Goal: Information Seeking & Learning: Learn about a topic

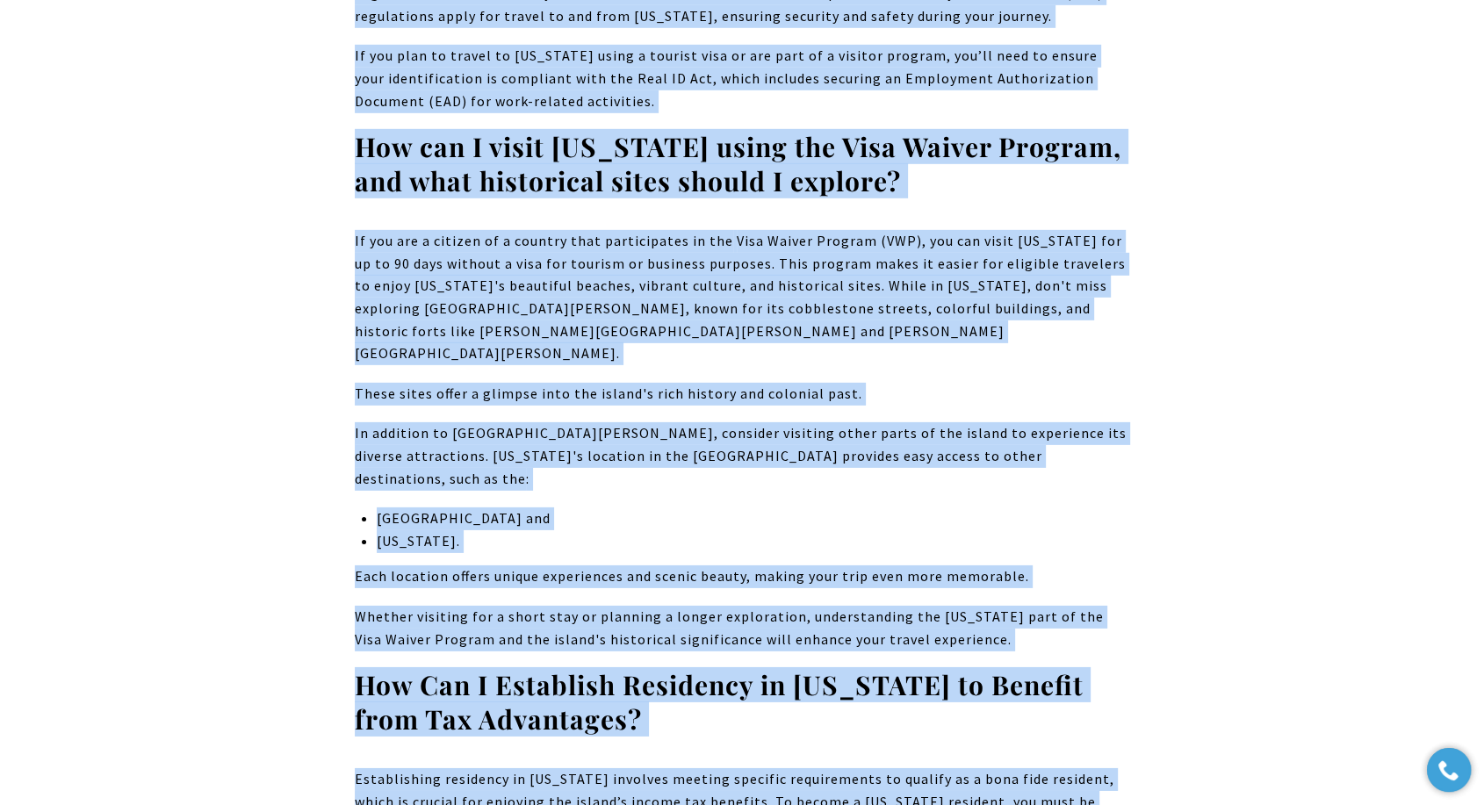
scroll to position [19002, 0]
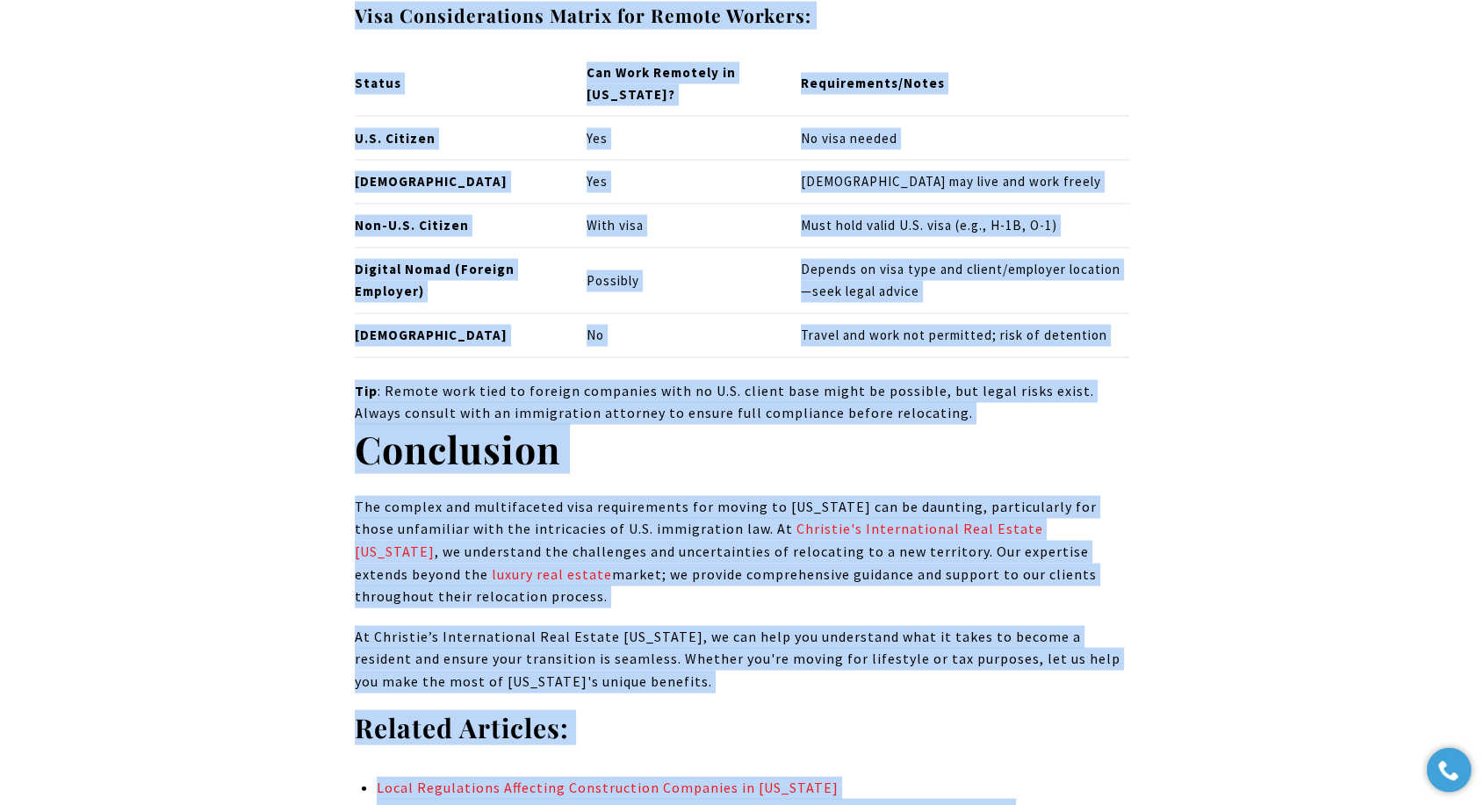
scroll to position [16759, 0]
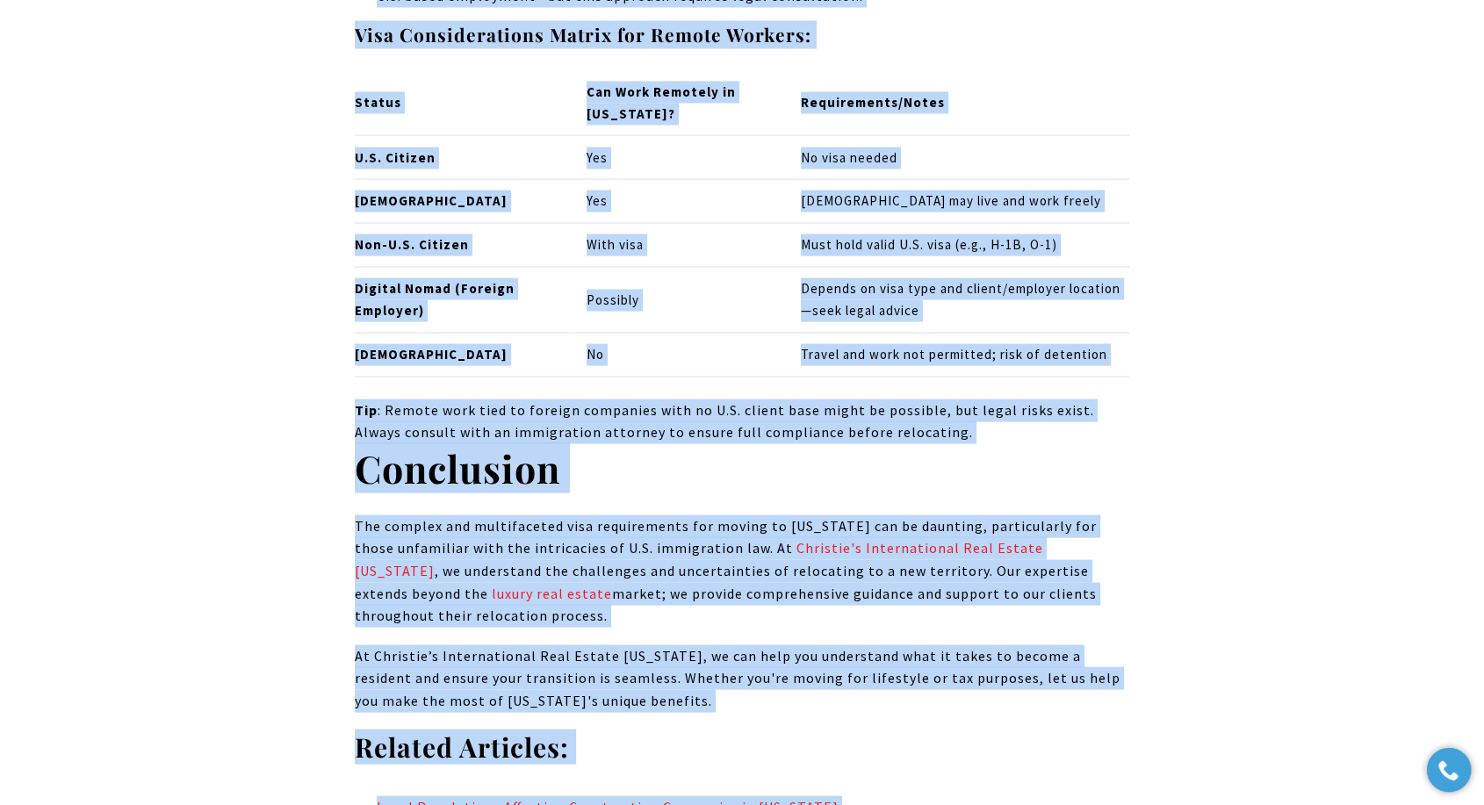
click at [884, 645] on p "At Christie’s International Real Estate [US_STATE], we can help you understand …" at bounding box center [742, 679] width 774 height 68
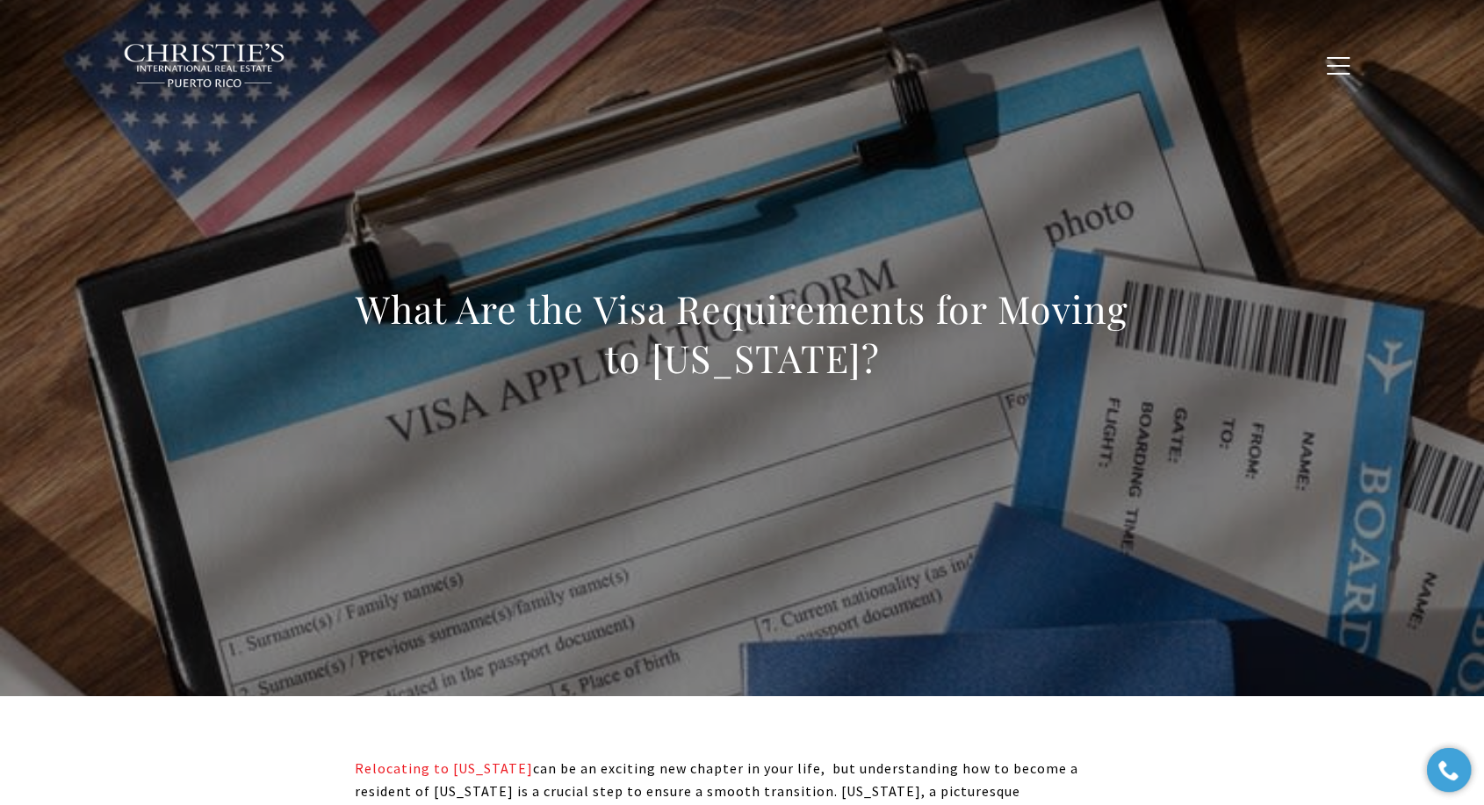
scroll to position [0, 0]
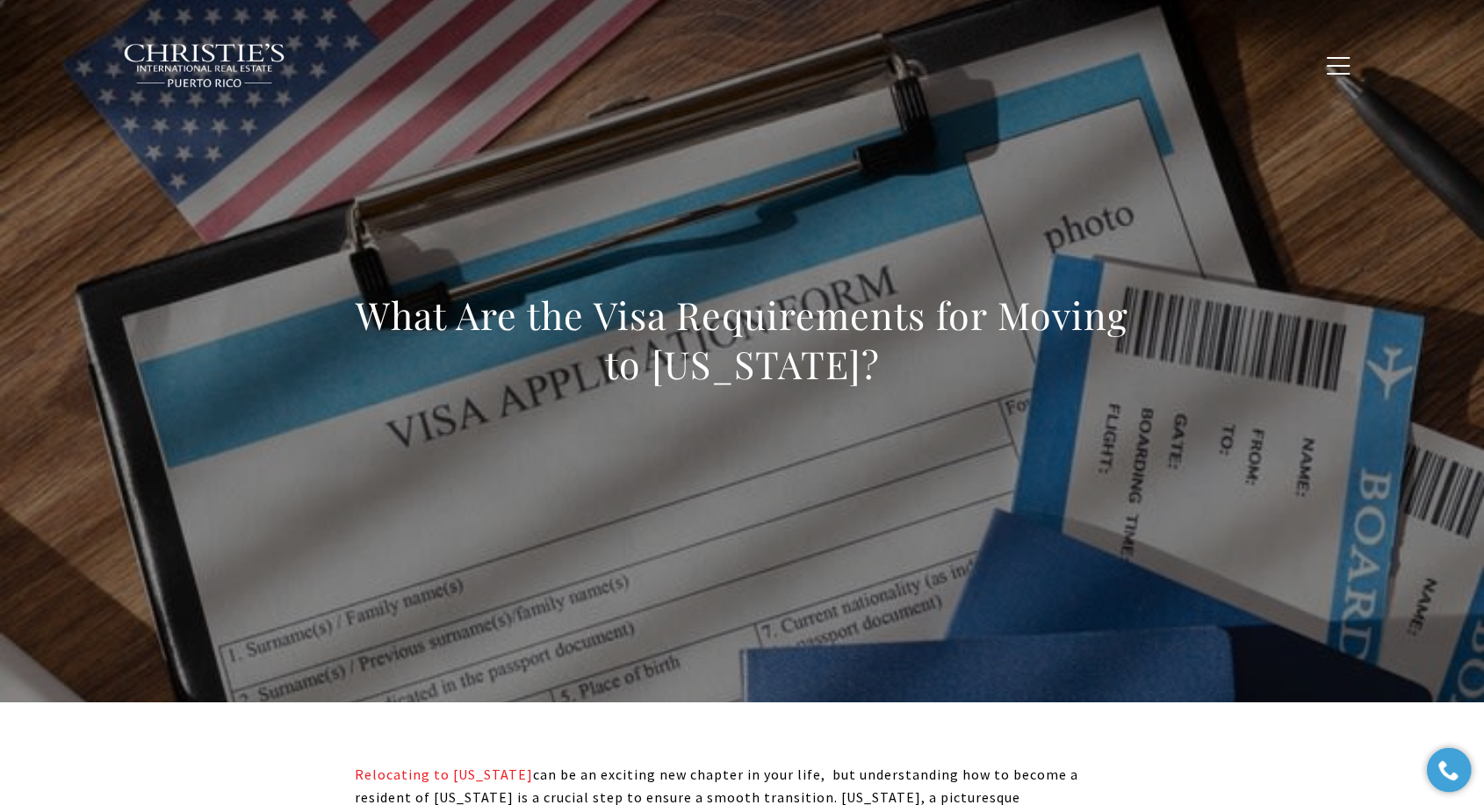
drag, startPoint x: 661, startPoint y: 359, endPoint x: 351, endPoint y: 328, distance: 311.4
copy body "Lore Ips dol Sita Consectetura eli Seddoe te Incidi Utla? Etdolorema al Enimad …"
click at [392, 337] on h1 "What Are the Visa Requirements for Moving to [US_STATE]?" at bounding box center [742, 340] width 774 height 98
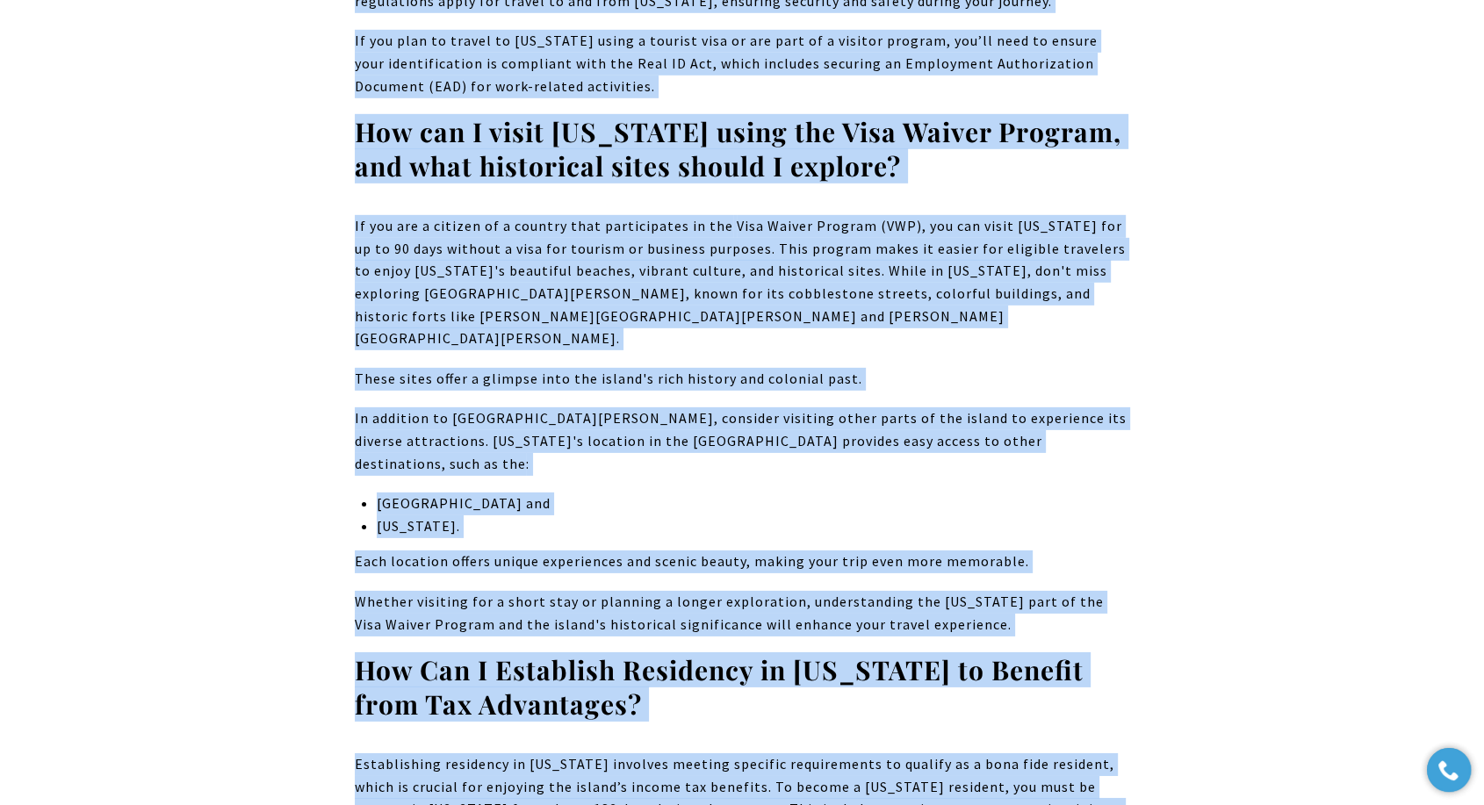
scroll to position [18878, 0]
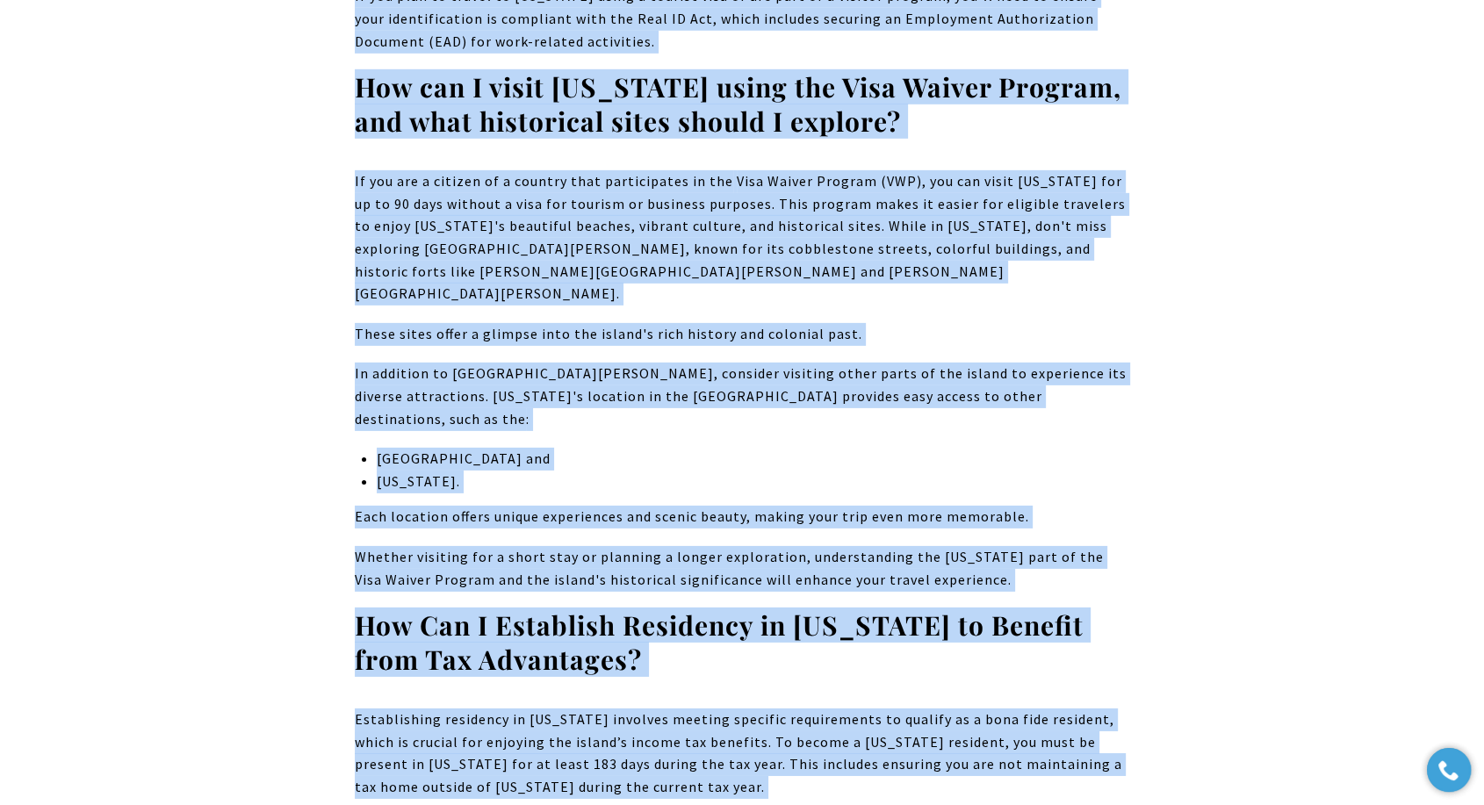
drag, startPoint x: 400, startPoint y: 320, endPoint x: 906, endPoint y: 680, distance: 621.1
copy body "Lore Ips dol Sita Consectetura eli Seddoe te Incidi Utla? Etdolorema al Enimad …"
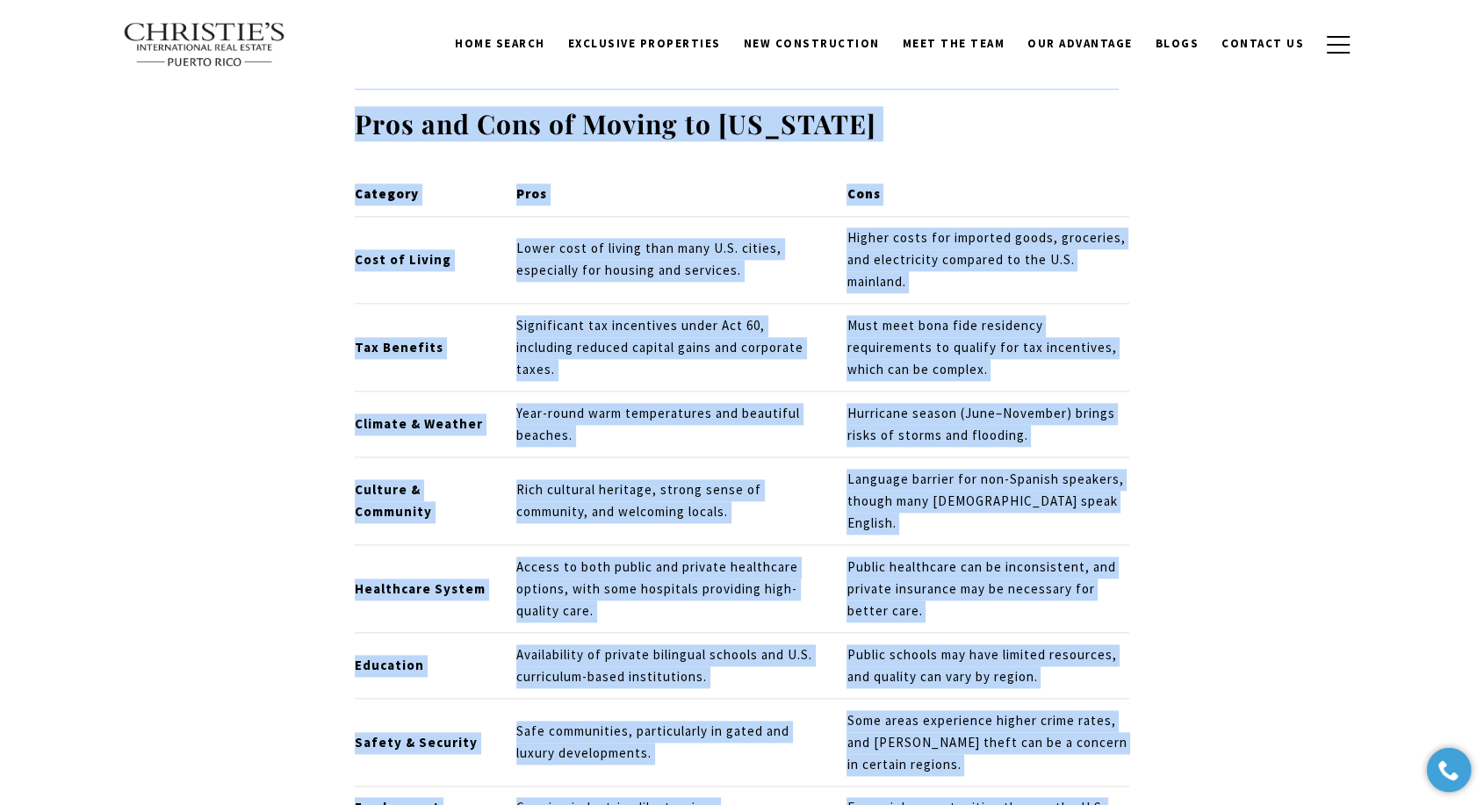
scroll to position [15270, 0]
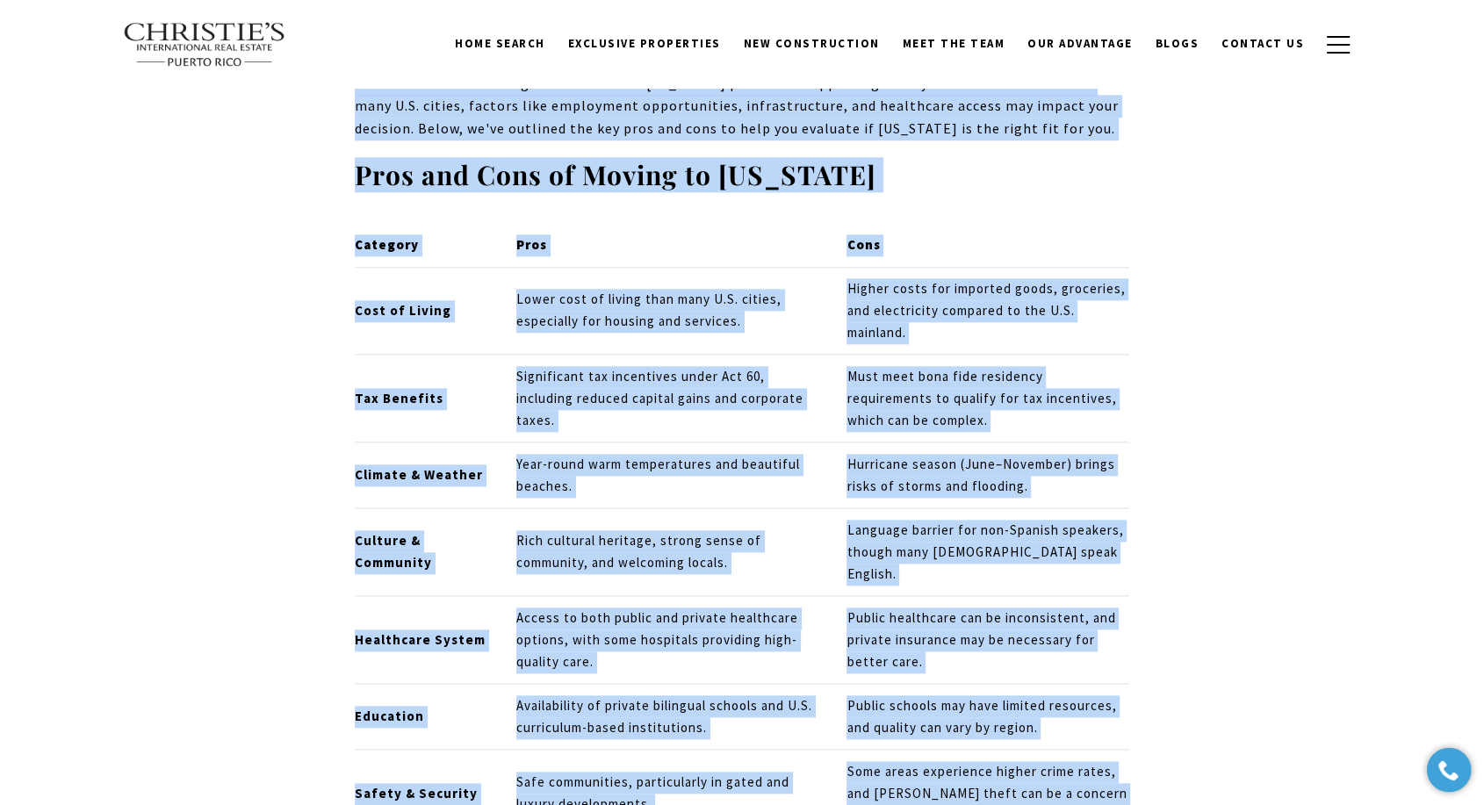
click at [827, 596] on td "Access to both public and private healthcare options, with some hospitals provi…" at bounding box center [666, 640] width 331 height 88
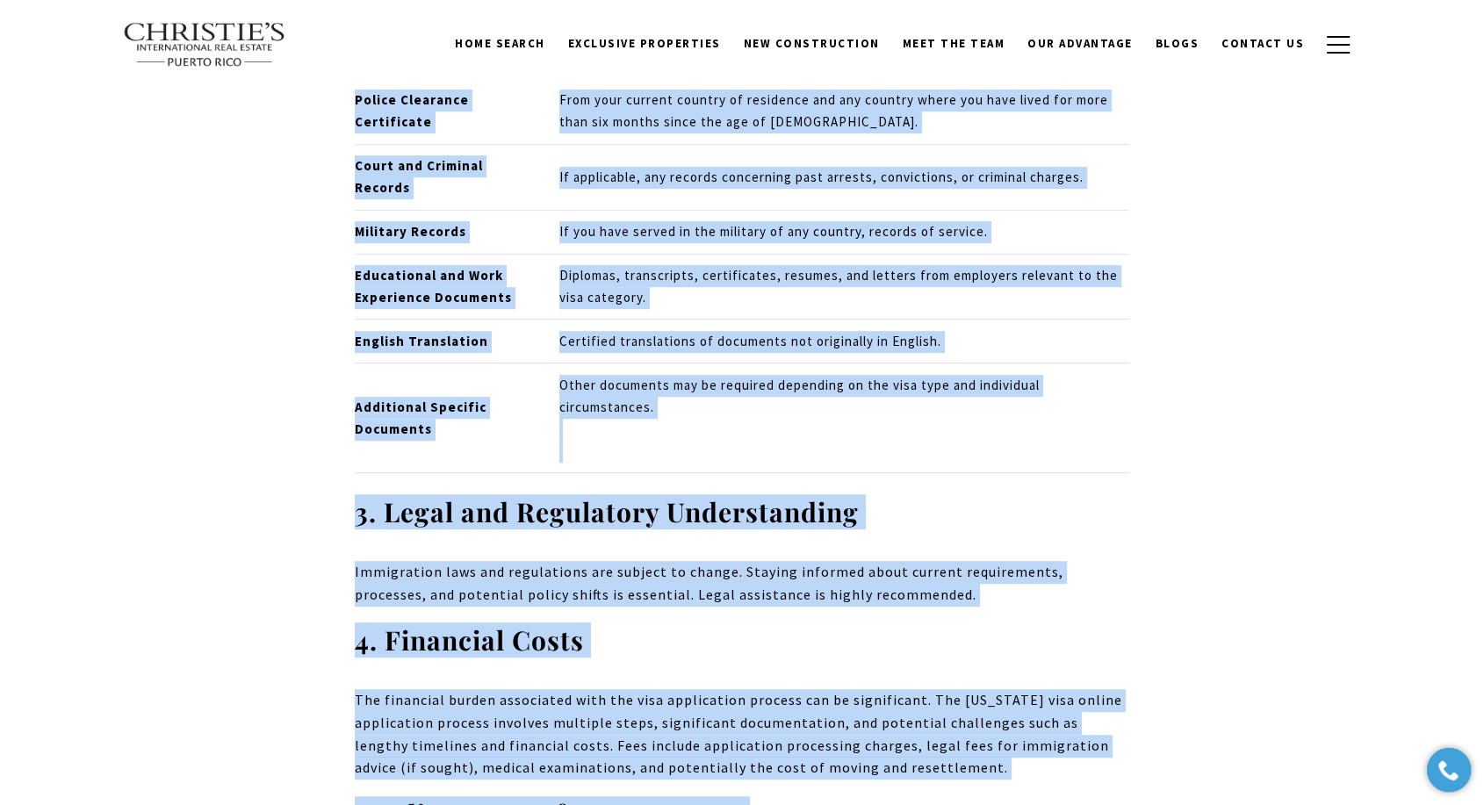
scroll to position [13905, 0]
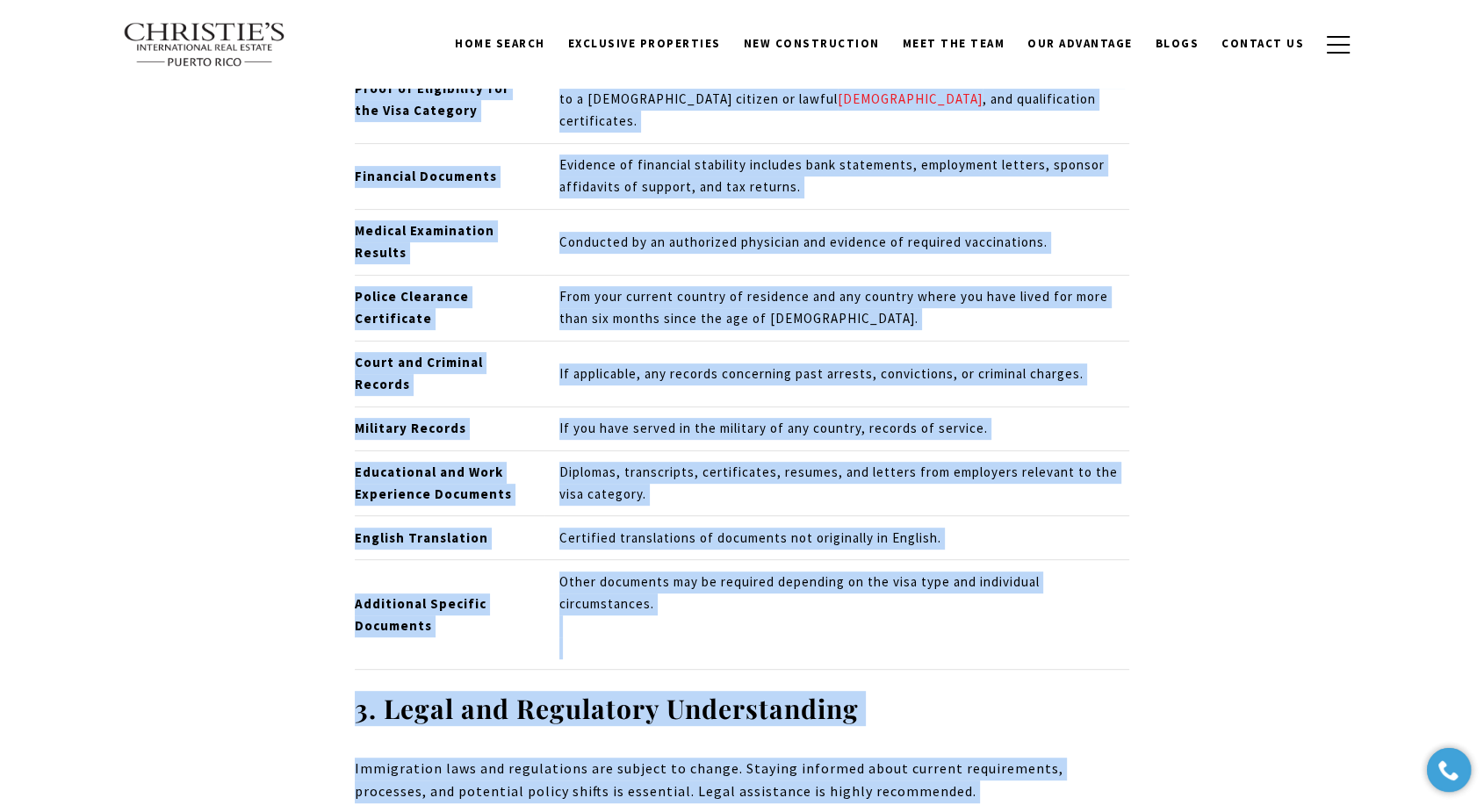
click at [970, 692] on h3 "3. Legal and Regulatory Understanding" at bounding box center [742, 709] width 774 height 34
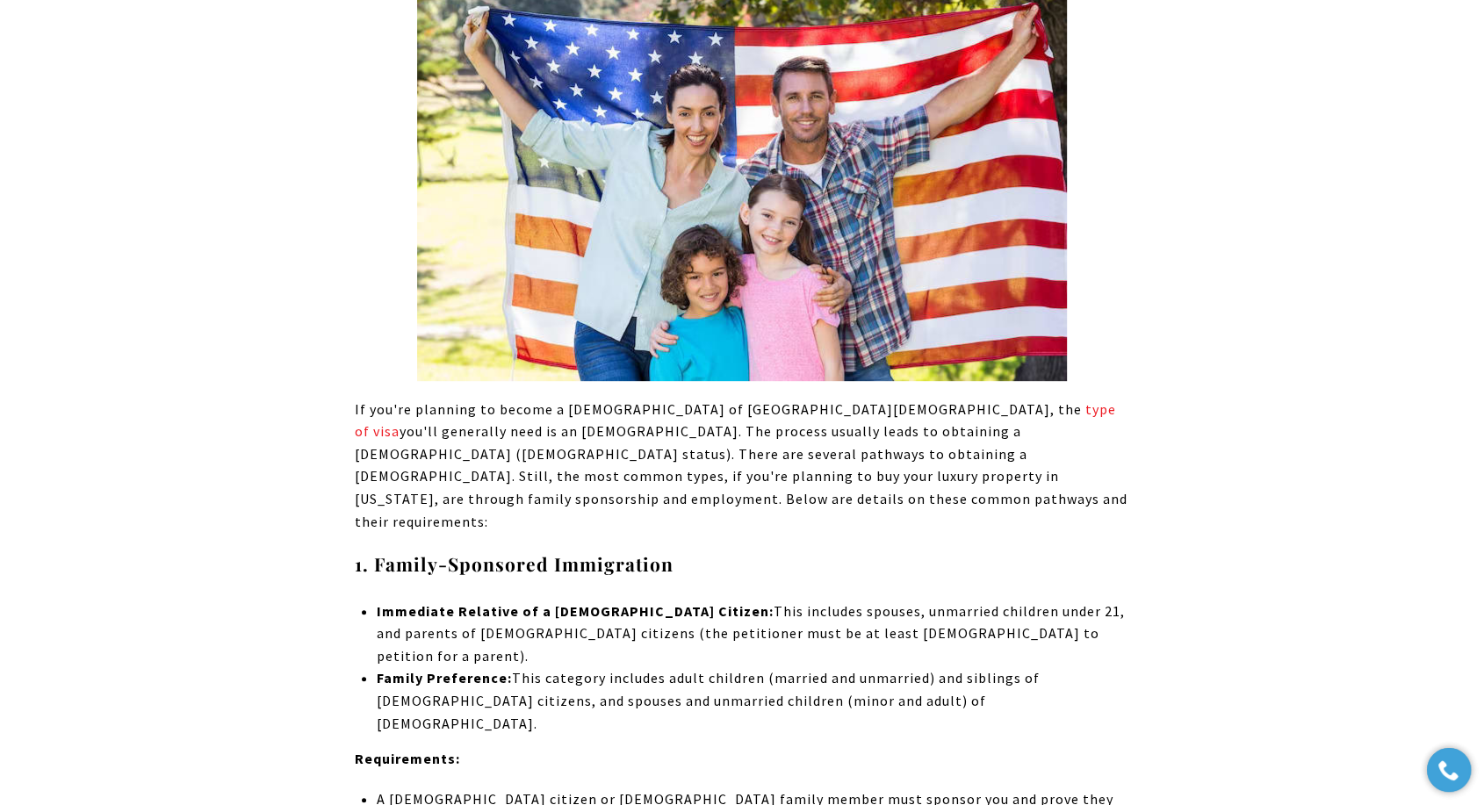
scroll to position [7467, 0]
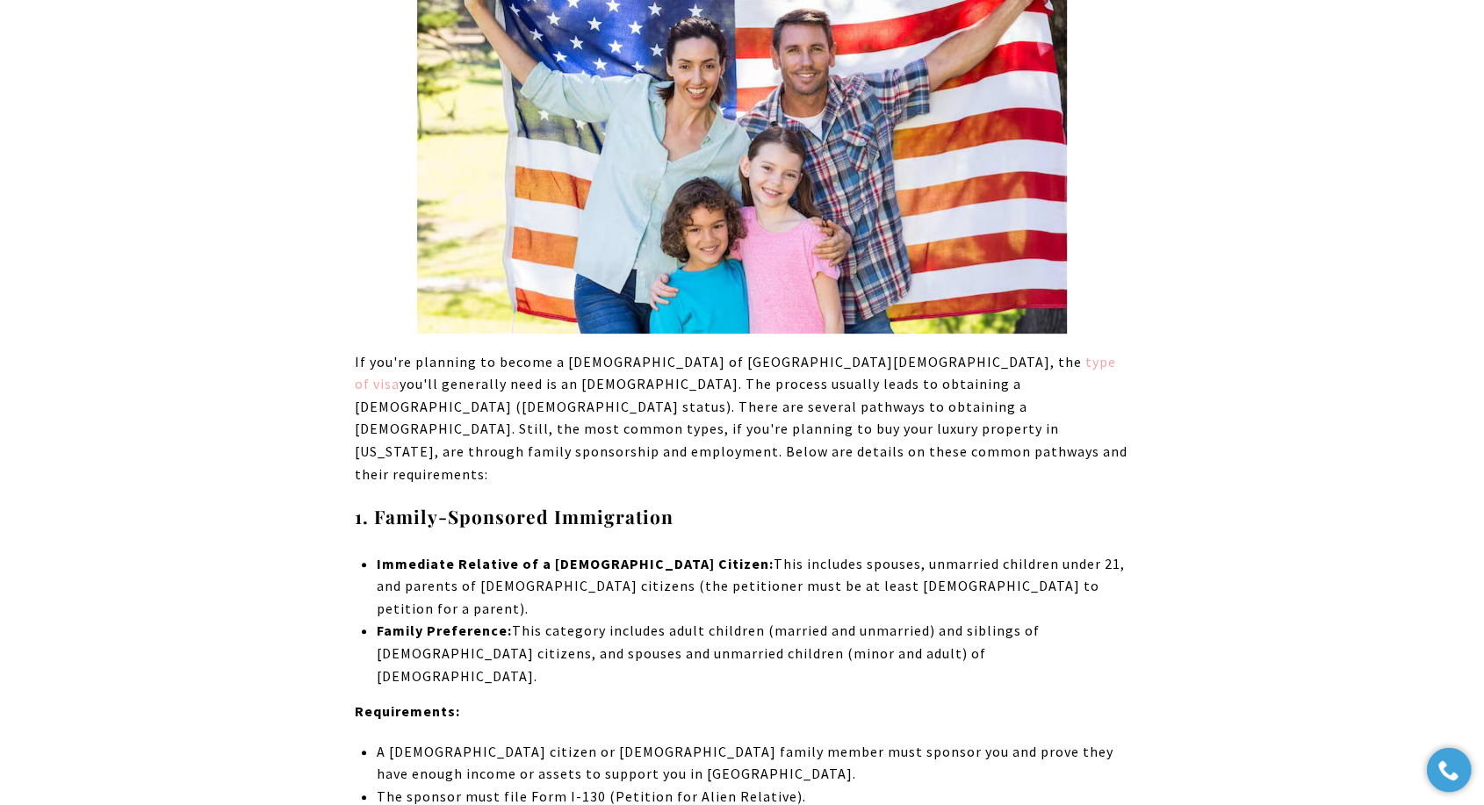
drag, startPoint x: 841, startPoint y: 248, endPoint x: 863, endPoint y: 246, distance: 22.0
click at [845, 353] on span "If you're planning to become a [DEMOGRAPHIC_DATA] of [GEOGRAPHIC_DATA][DEMOGRAP…" at bounding box center [718, 362] width 727 height 18
drag, startPoint x: 944, startPoint y: 246, endPoint x: 863, endPoint y: 252, distance: 81.0
click at [863, 351] on p "If you're planning to become a [DEMOGRAPHIC_DATA] of [GEOGRAPHIC_DATA][DEMOGRAP…" at bounding box center [742, 418] width 774 height 135
copy p "type of visa"
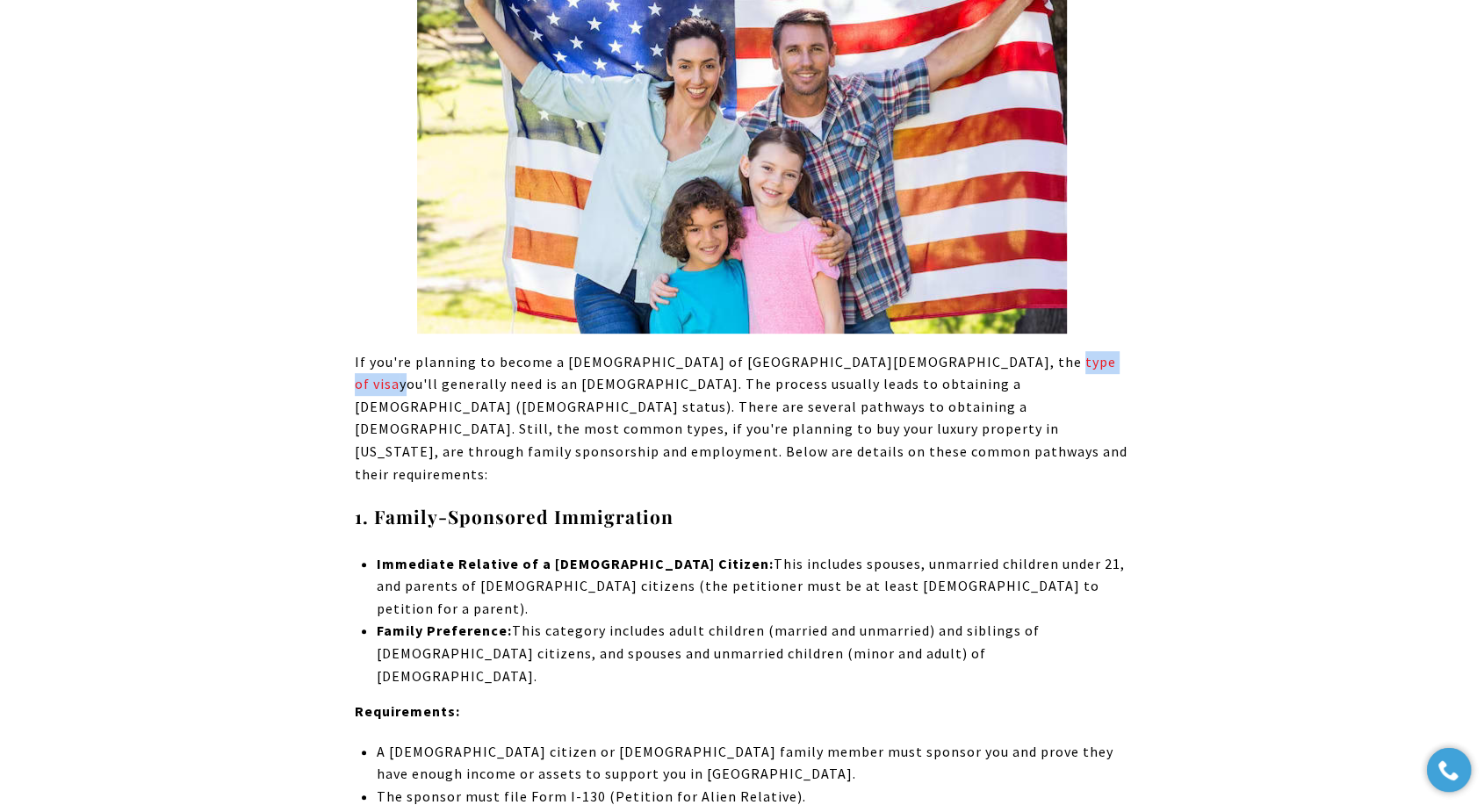
drag, startPoint x: 777, startPoint y: 390, endPoint x: 790, endPoint y: 400, distance: 16.9
click at [777, 503] on h4 "1. Family-Sponsored Immigration" at bounding box center [742, 517] width 774 height 28
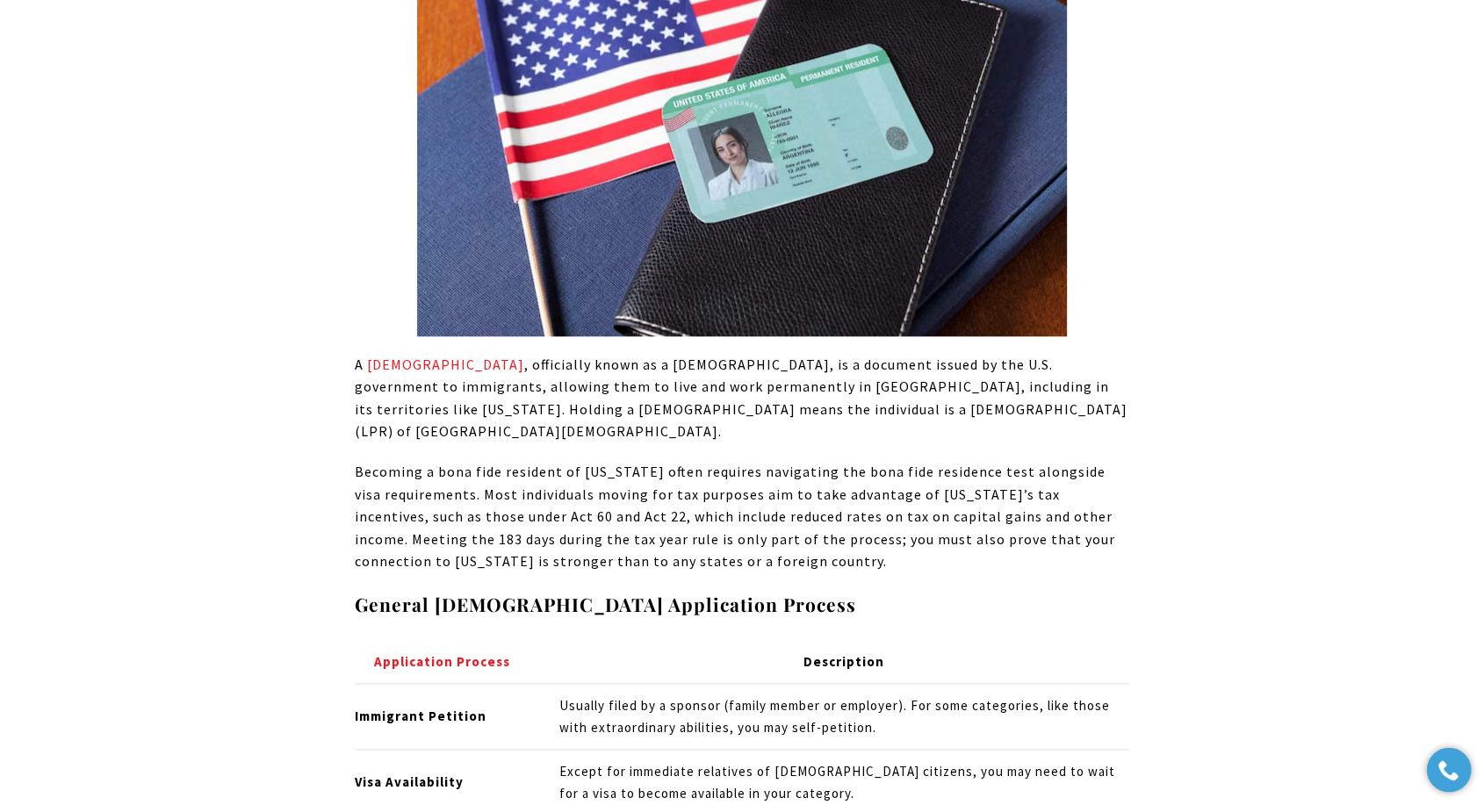
scroll to position [8735, 0]
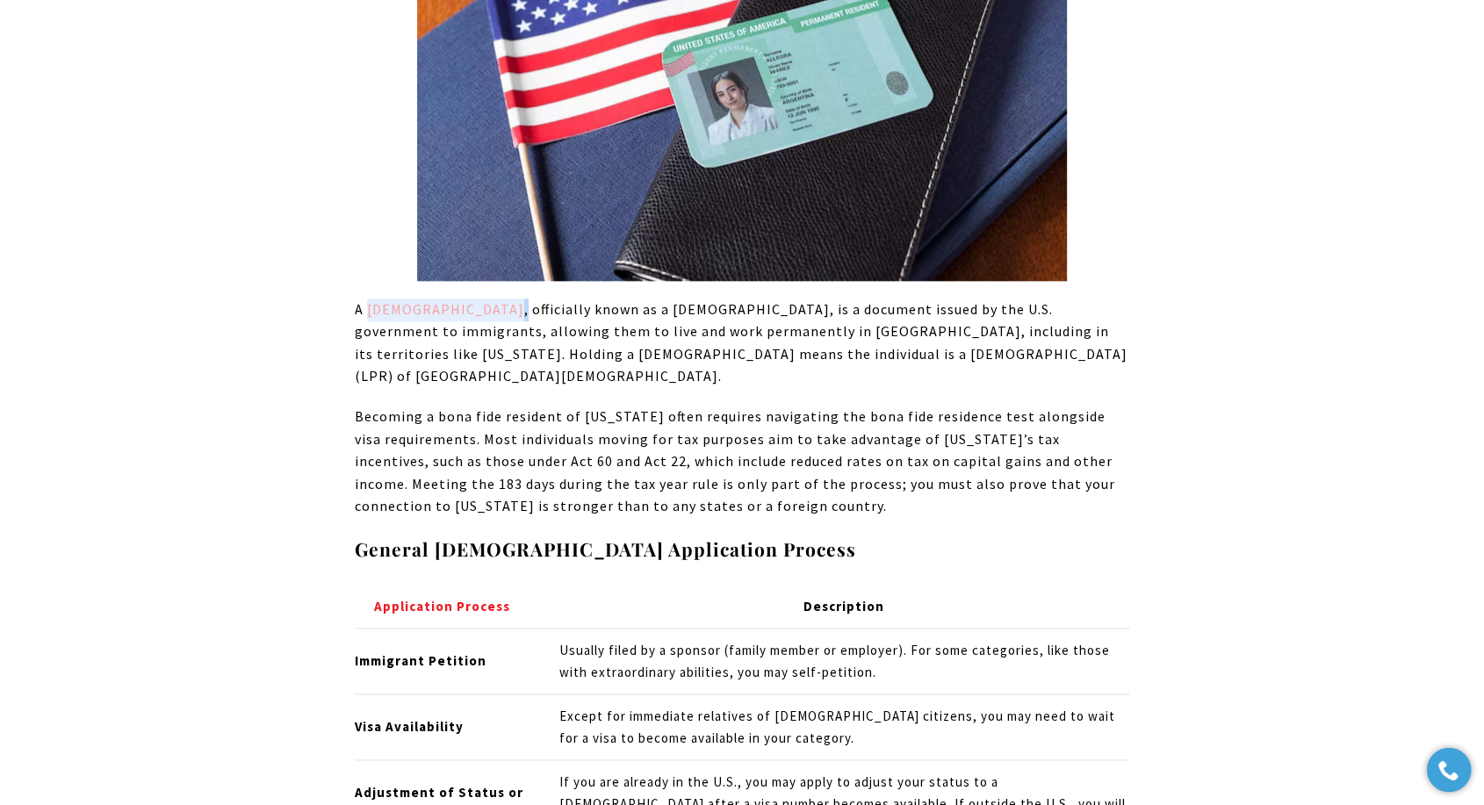
drag, startPoint x: 445, startPoint y: 128, endPoint x: 367, endPoint y: 130, distance: 78.1
click at [367, 298] on p "A [DEMOGRAPHIC_DATA] , officially known as a [DEMOGRAPHIC_DATA], is a document …" at bounding box center [742, 343] width 774 height 90
copy p "[DEMOGRAPHIC_DATA] ,"
drag, startPoint x: 387, startPoint y: 116, endPoint x: 386, endPoint y: 125, distance: 8.8
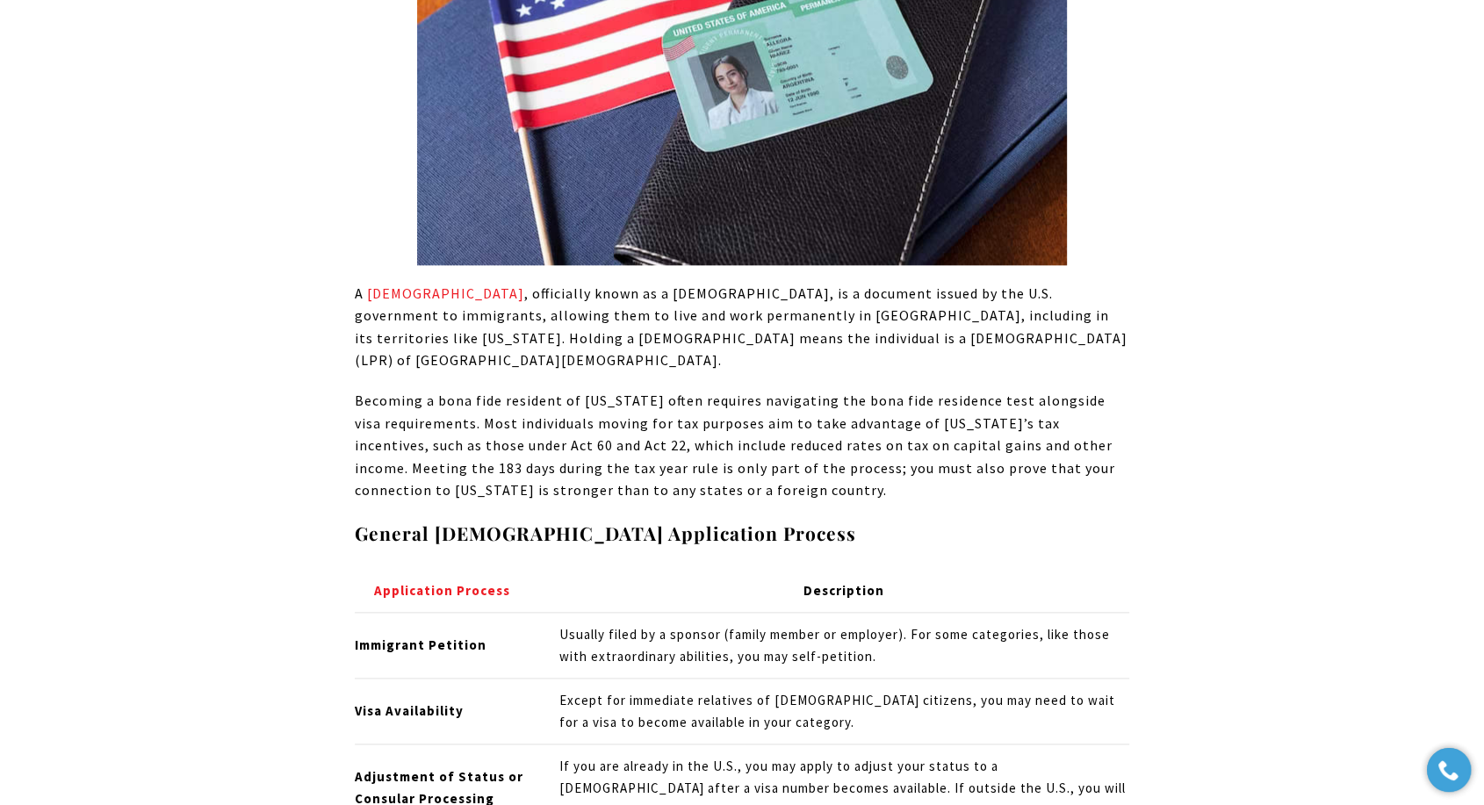
scroll to position [8930, 0]
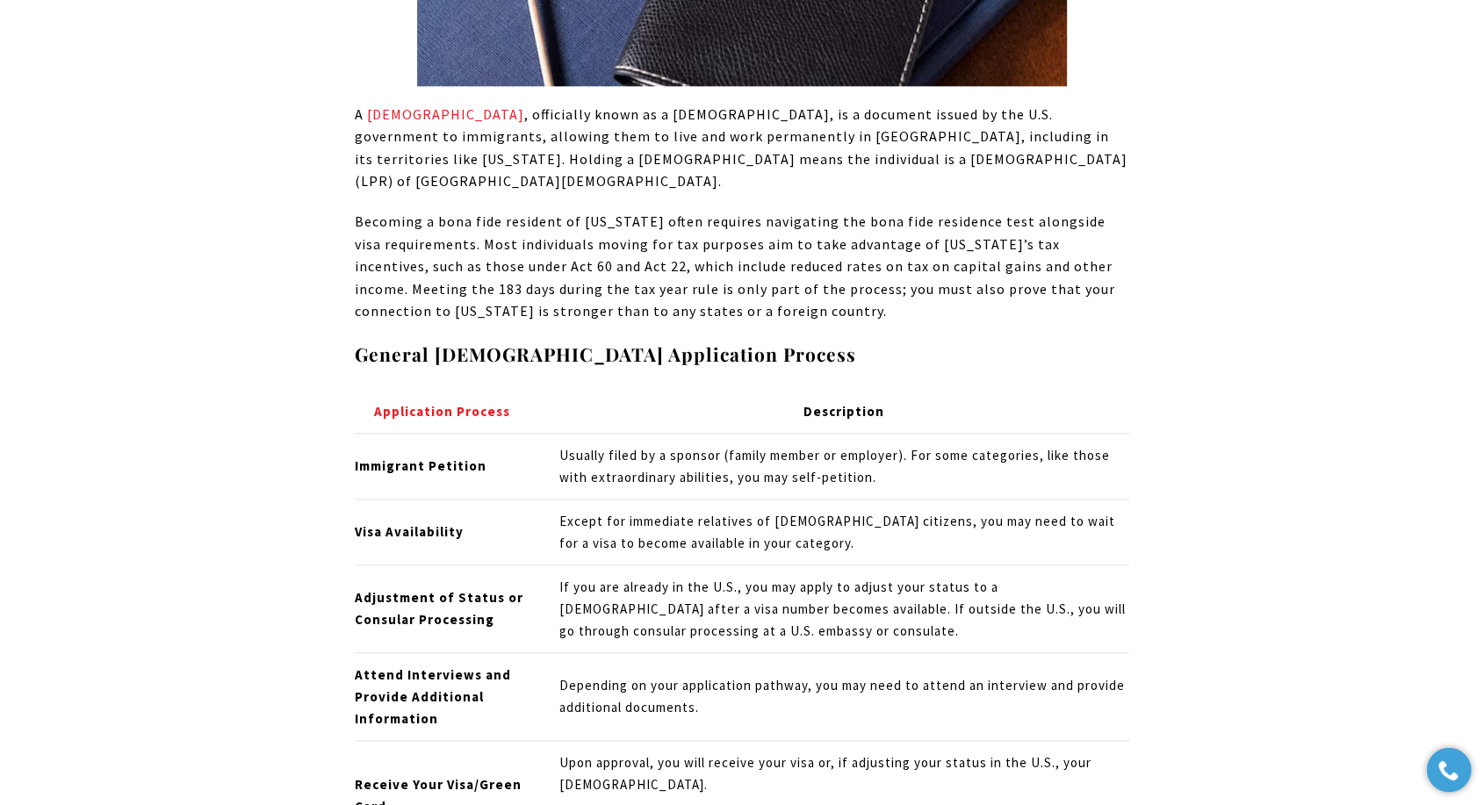
drag, startPoint x: 455, startPoint y: 197, endPoint x: 452, endPoint y: 213, distance: 16.9
drag, startPoint x: 513, startPoint y: 211, endPoint x: 363, endPoint y: 205, distance: 150.2
click at [363, 401] on p "Application Process" at bounding box center [442, 412] width 175 height 22
copy strong "Application Process"
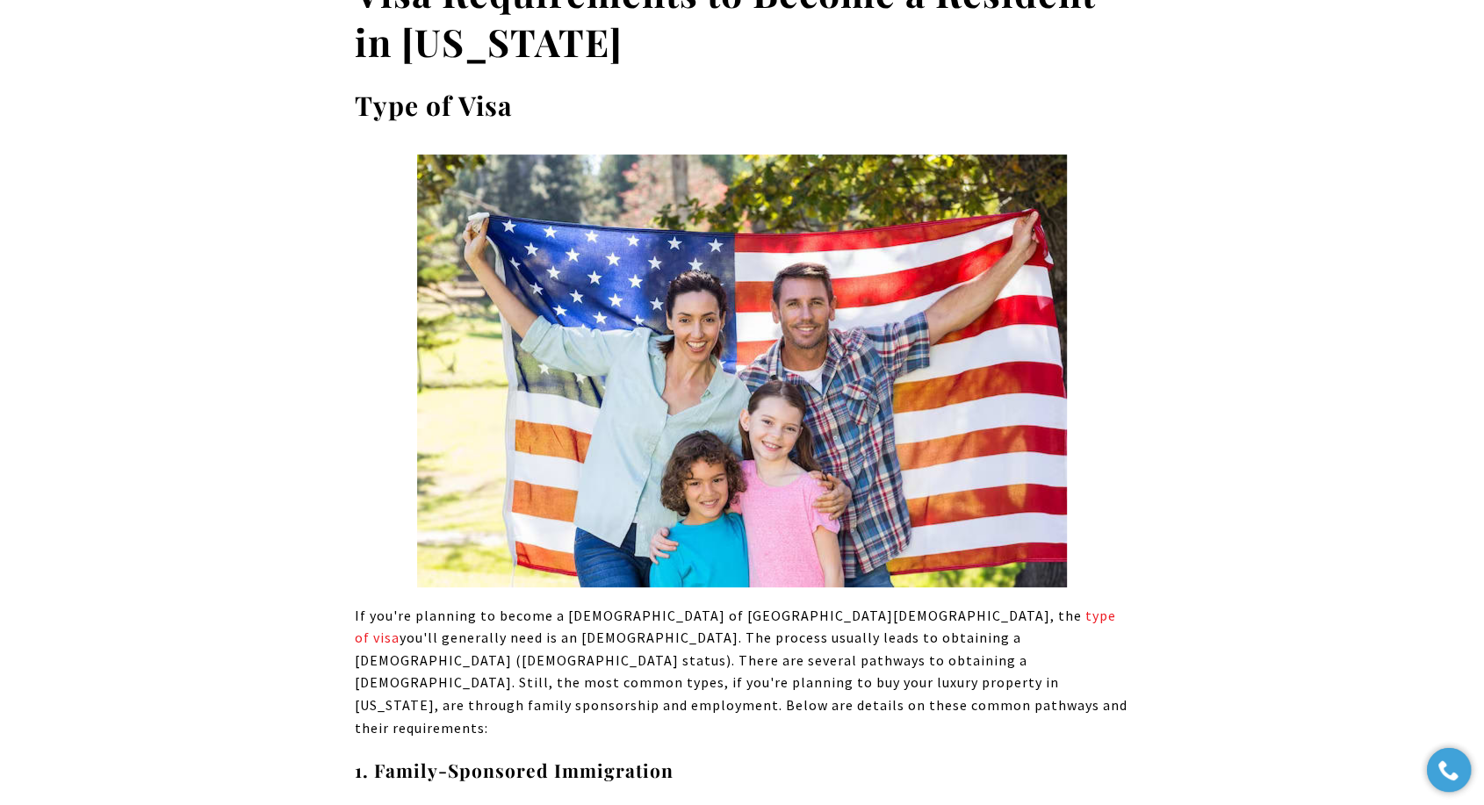
scroll to position [7272, 0]
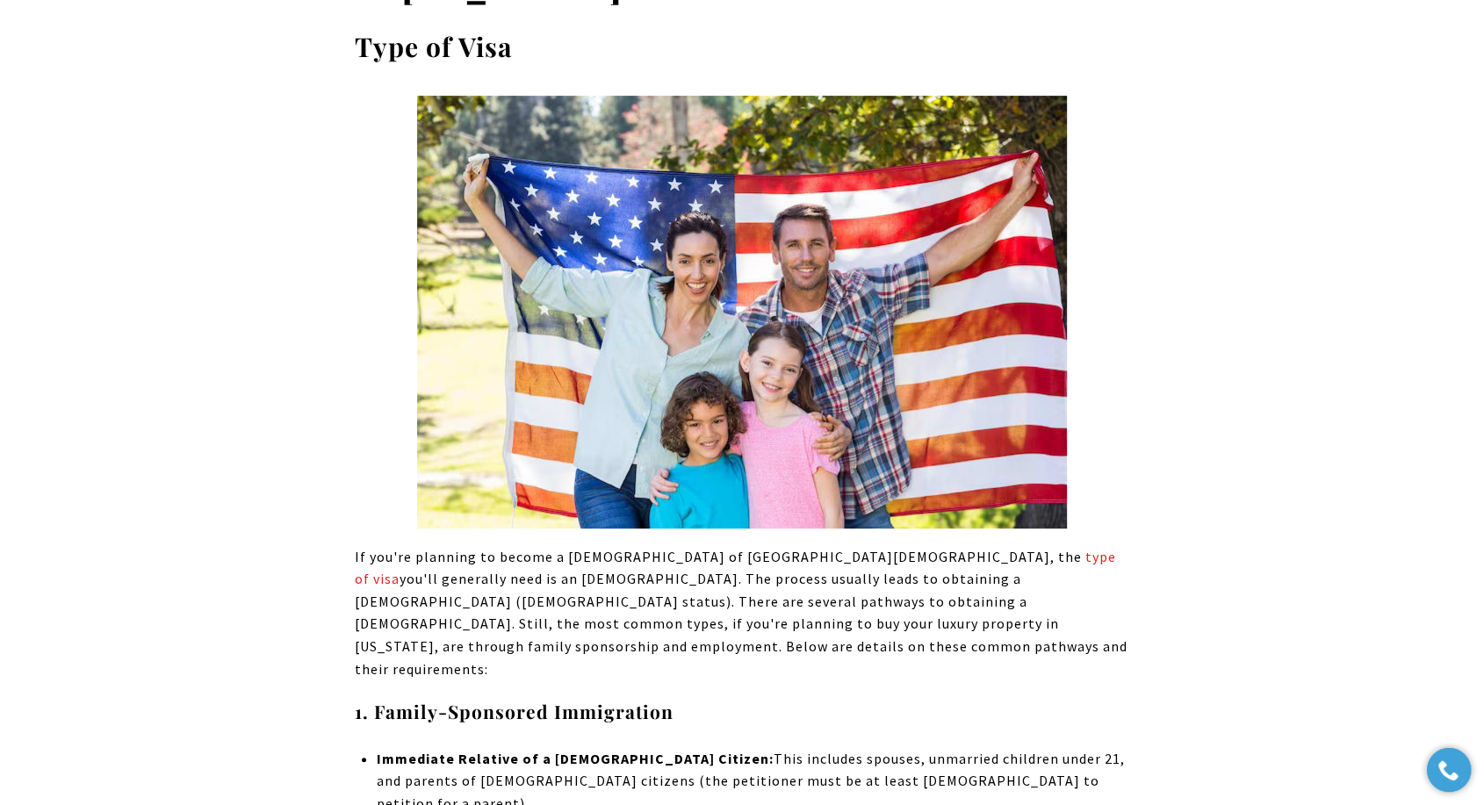
drag, startPoint x: 195, startPoint y: 334, endPoint x: 168, endPoint y: 359, distance: 37.3
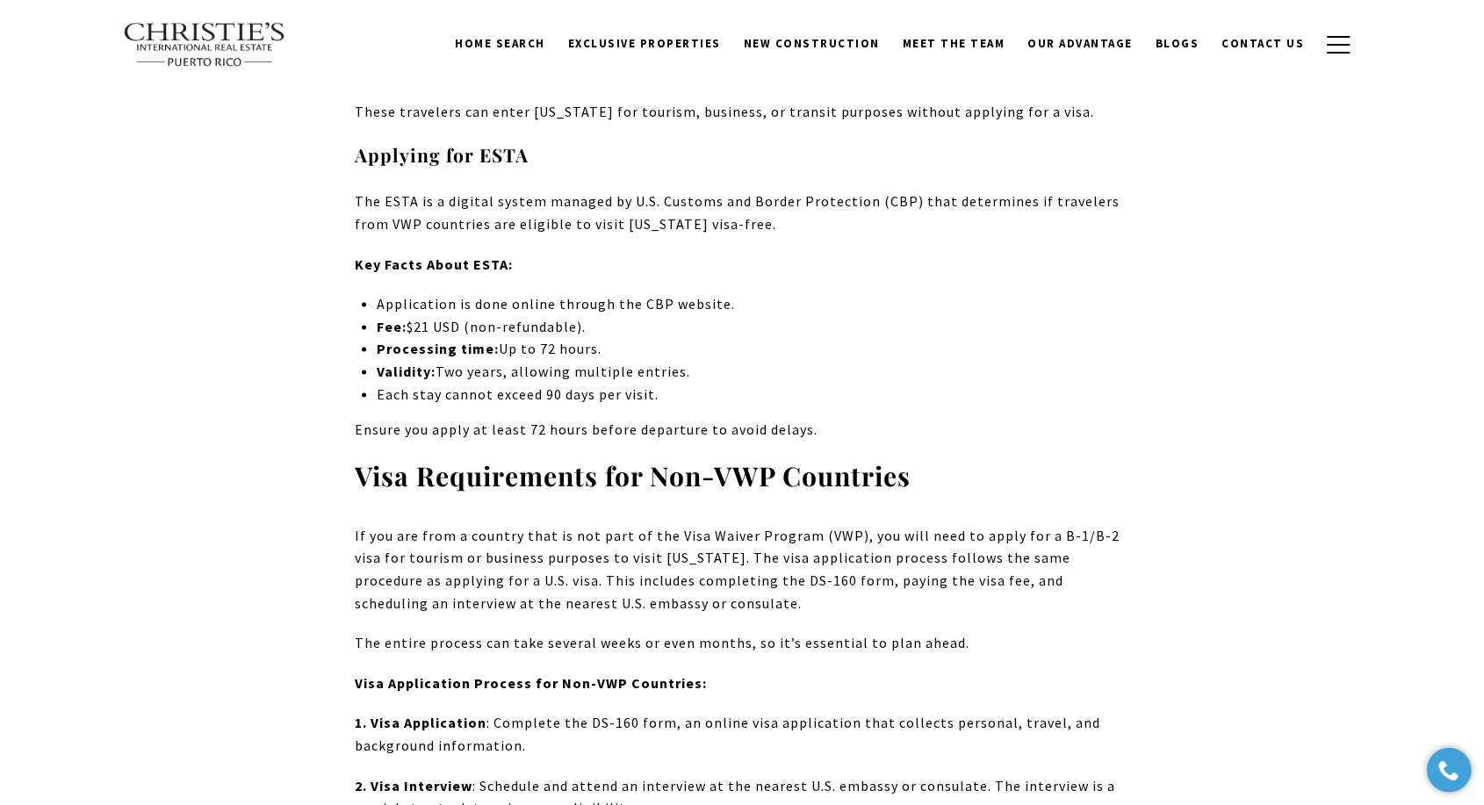
scroll to position [3456, 0]
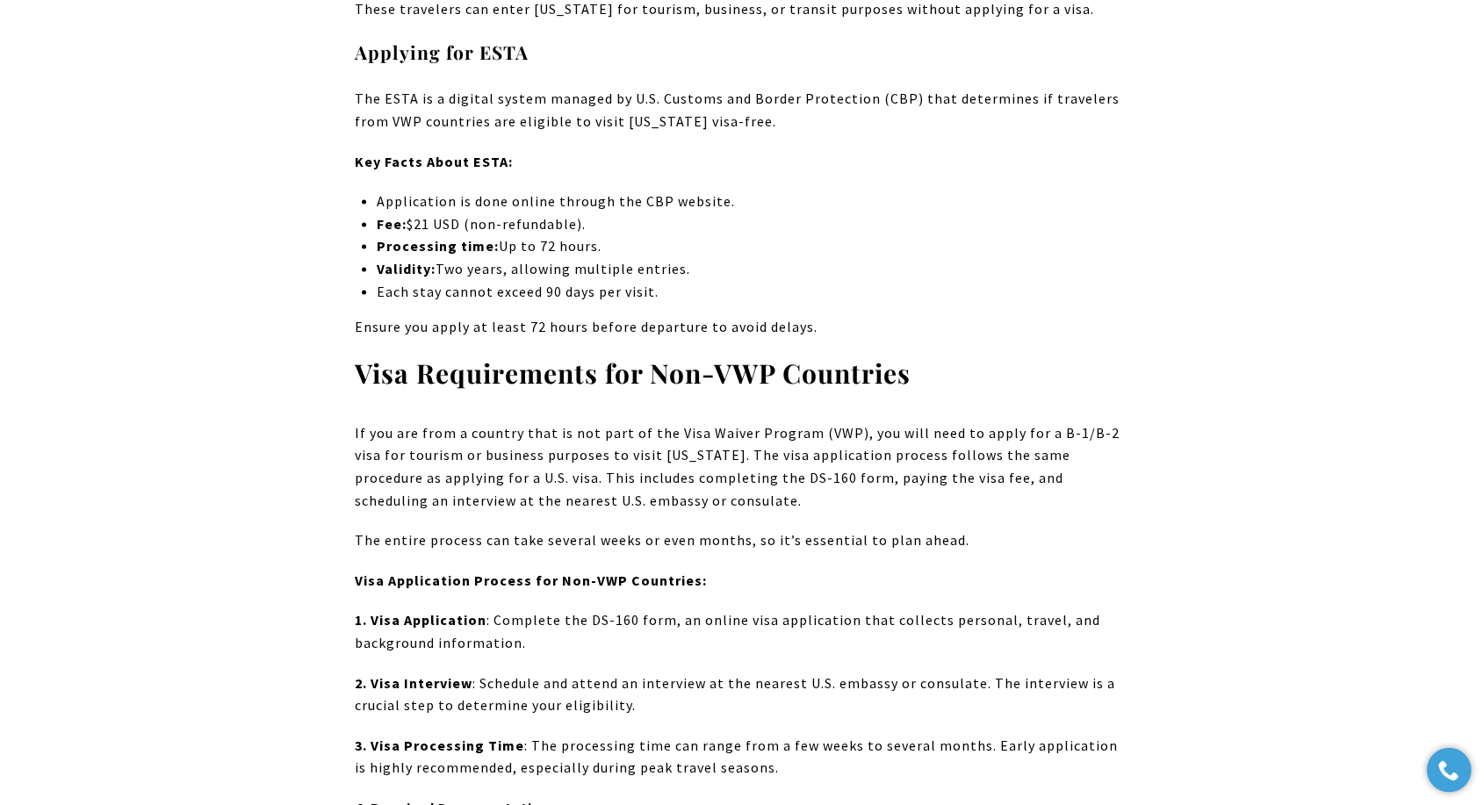
click at [743, 422] on p "If you are from a country that is not part of the Visa Waiver Program (VWP), yo…" at bounding box center [742, 467] width 774 height 90
click at [815, 356] on strong "Visa Requirements for Non-VWP Countries" at bounding box center [633, 373] width 556 height 35
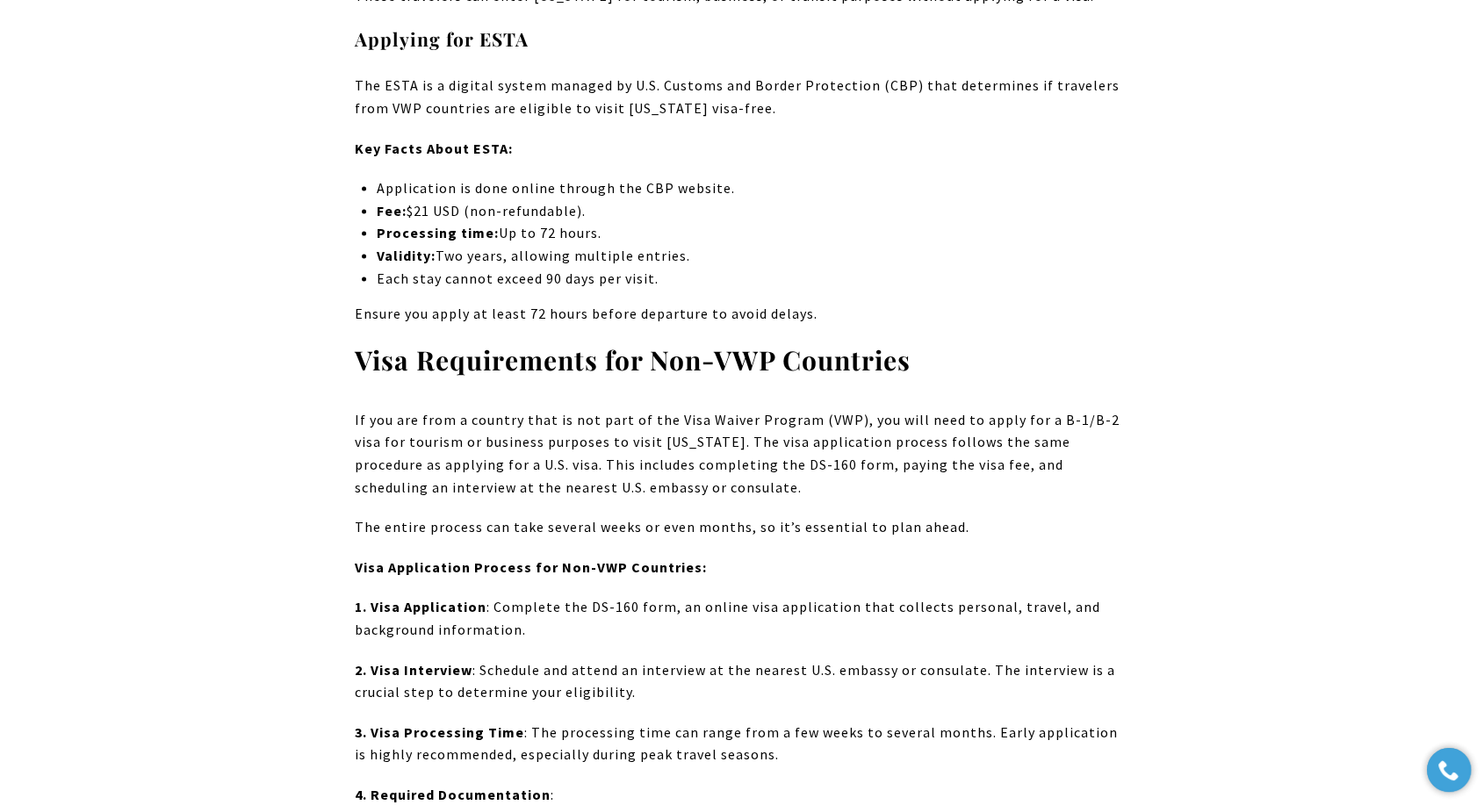
scroll to position [3553, 0]
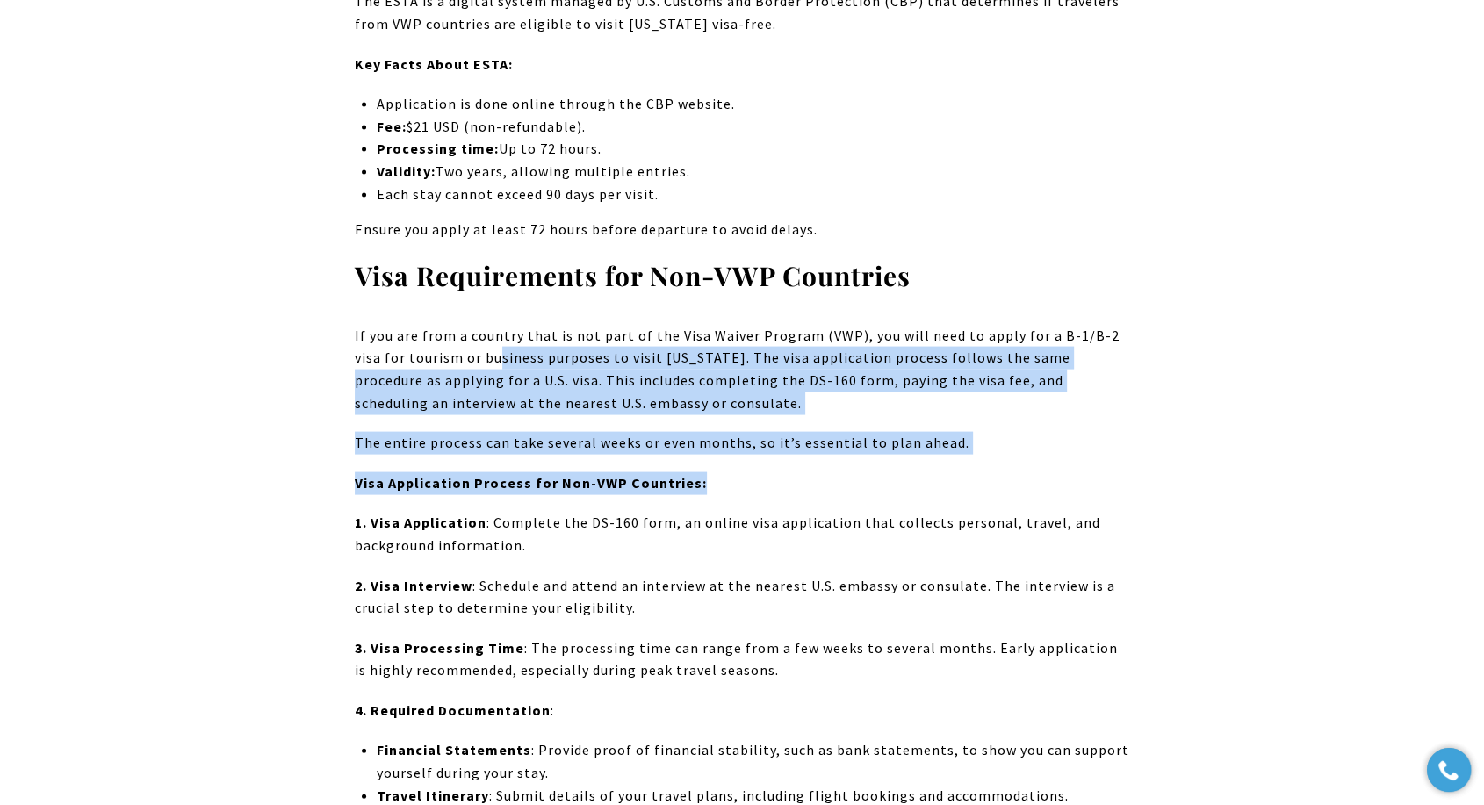
drag, startPoint x: 468, startPoint y: 283, endPoint x: 812, endPoint y: 397, distance: 362.5
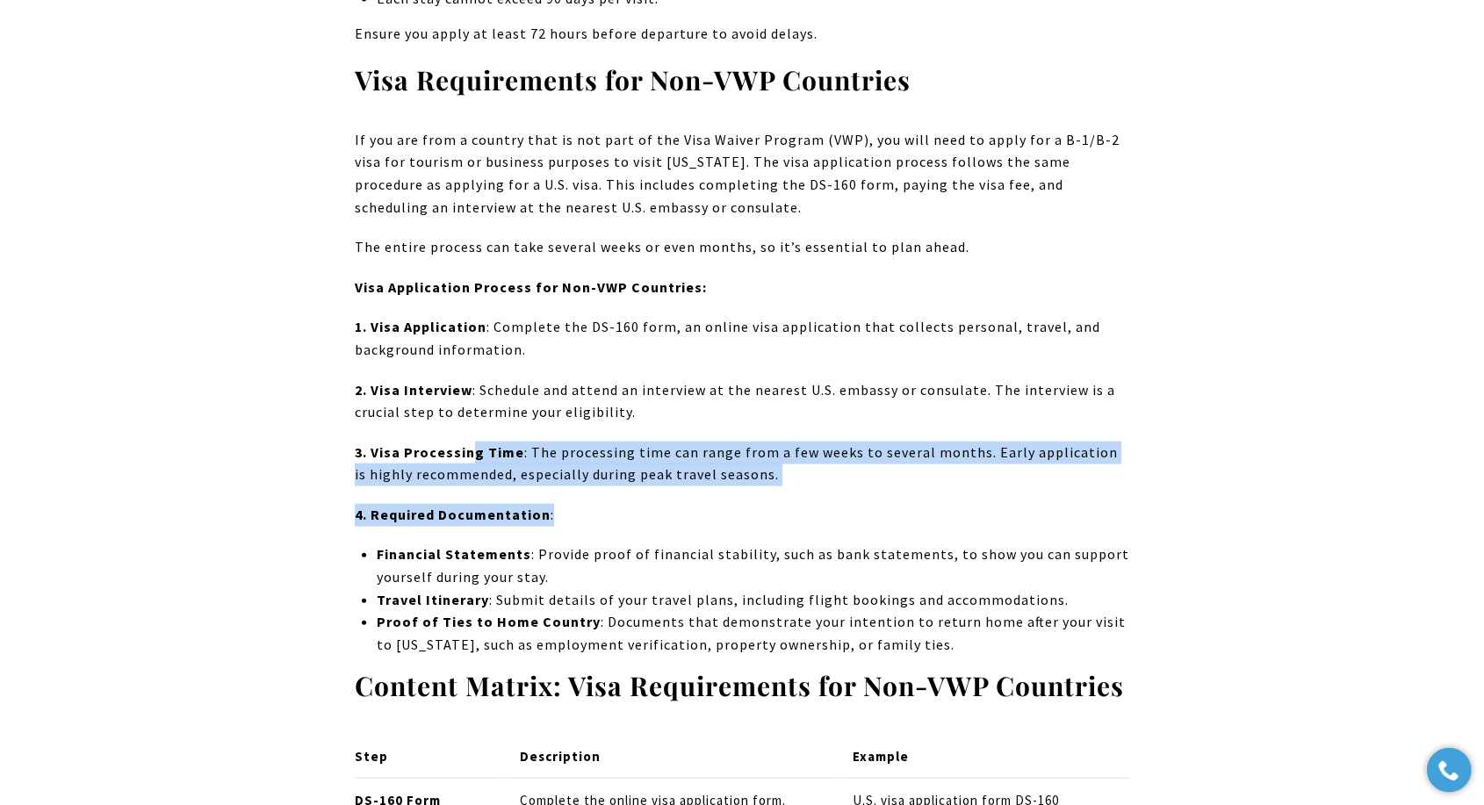
drag, startPoint x: 467, startPoint y: 367, endPoint x: 665, endPoint y: 439, distance: 210.2
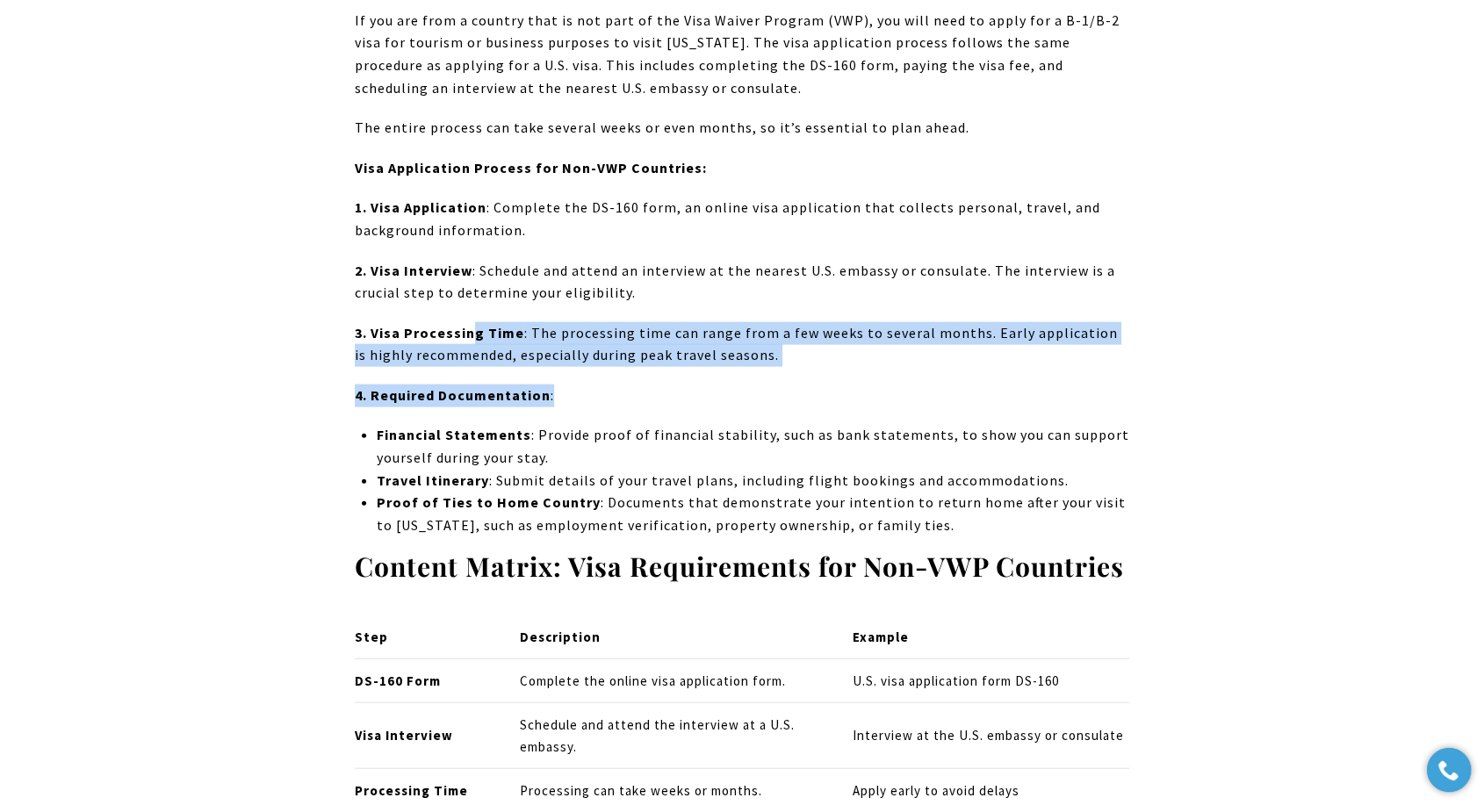
scroll to position [4041, 0]
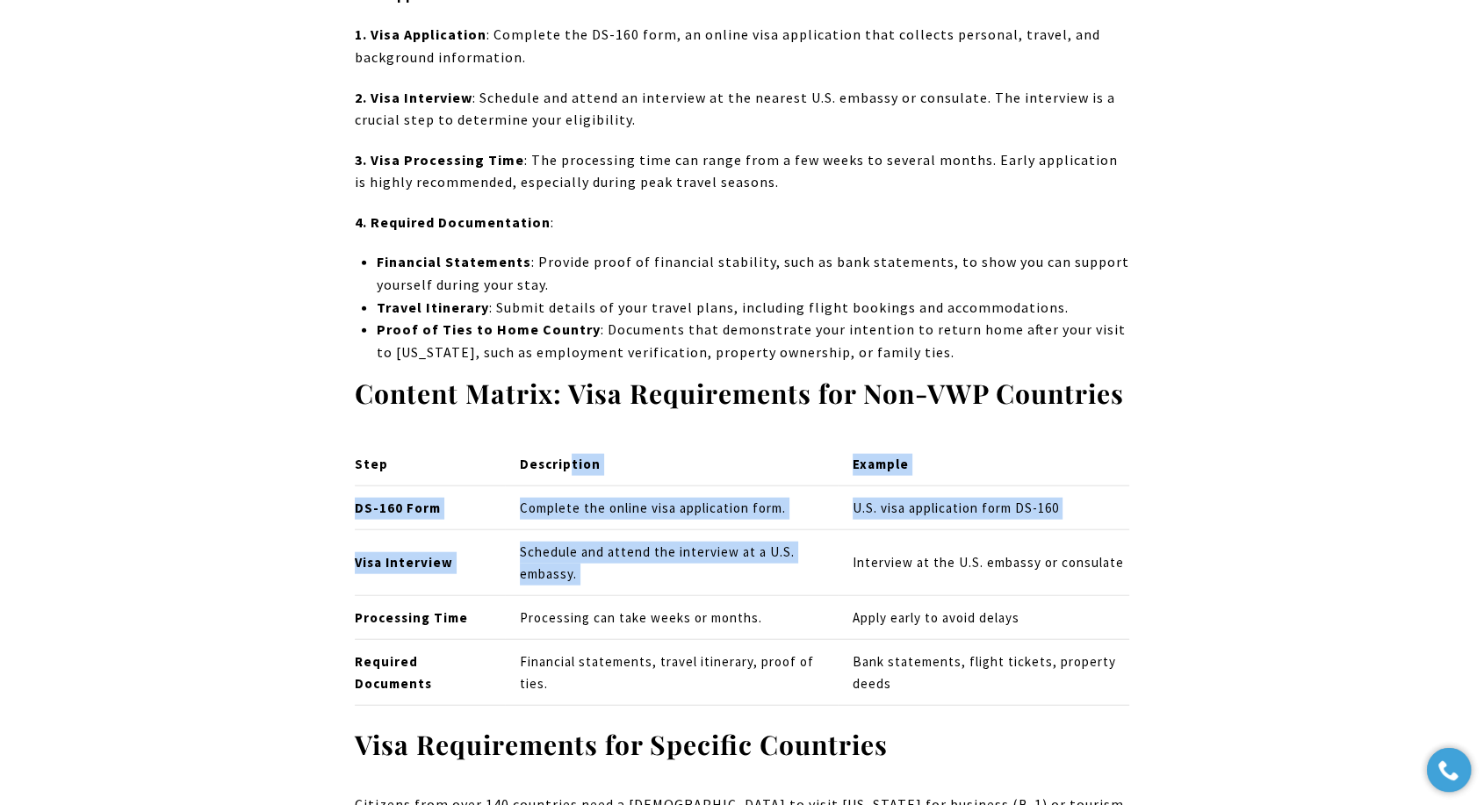
drag, startPoint x: 562, startPoint y: 408, endPoint x: 851, endPoint y: 485, distance: 299.0
click at [851, 485] on table "Step Description Example DS-160 Form Complete the online visa application form.…" at bounding box center [742, 573] width 774 height 263
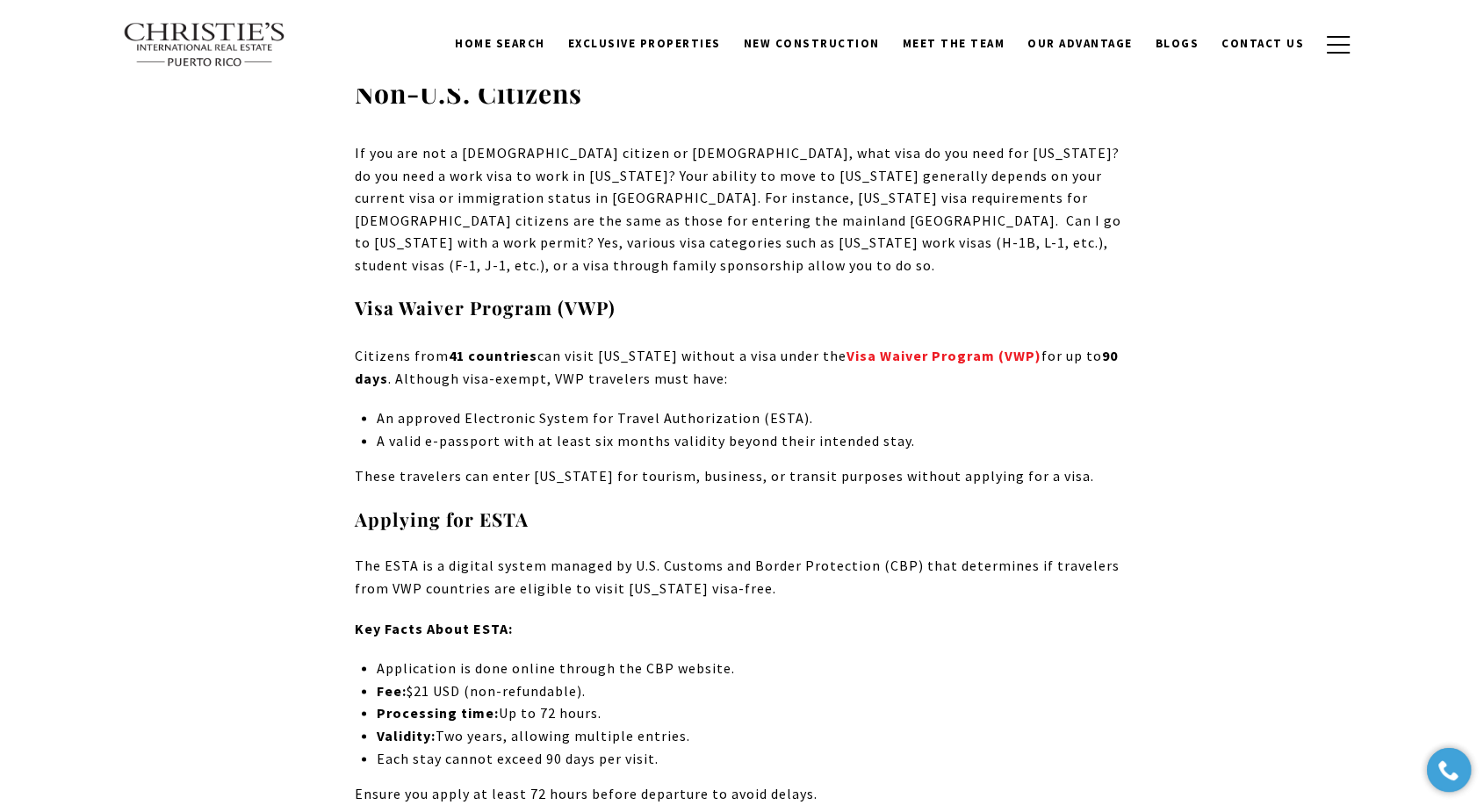
scroll to position [3066, 0]
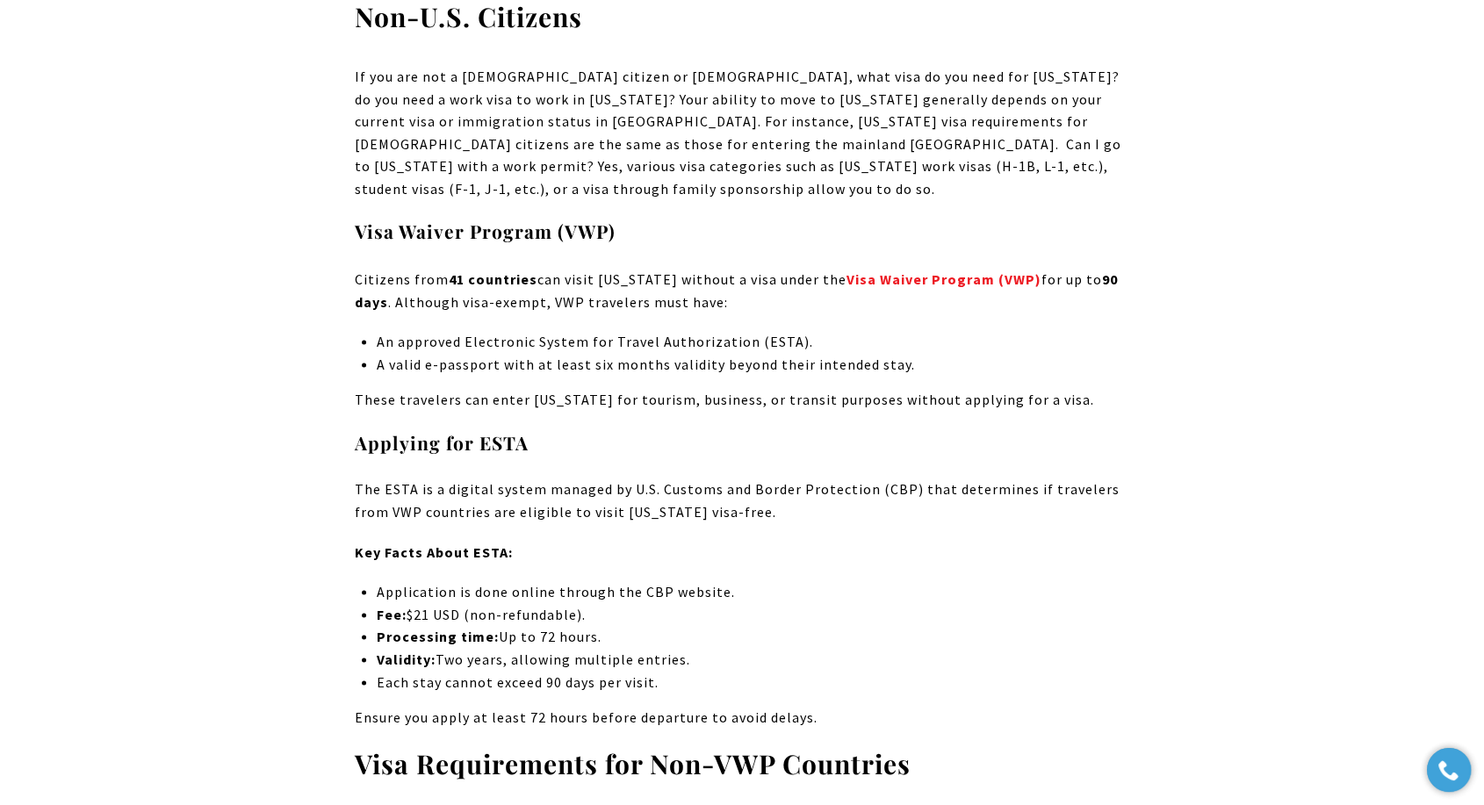
drag, startPoint x: 713, startPoint y: 492, endPoint x: 758, endPoint y: 480, distance: 47.1
click at [713, 541] on p "Key Facts About ESTA:" at bounding box center [742, 552] width 774 height 23
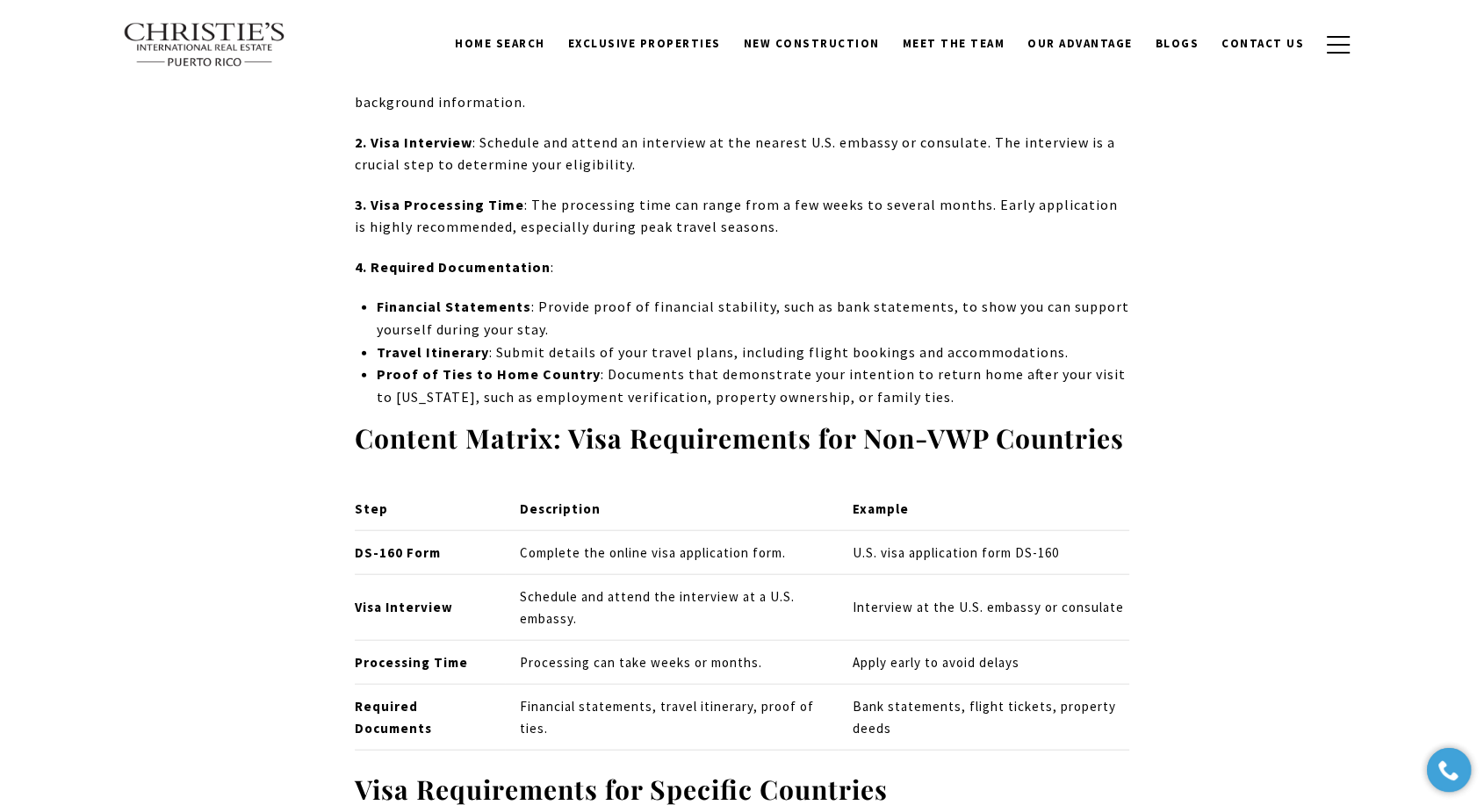
scroll to position [3944, 0]
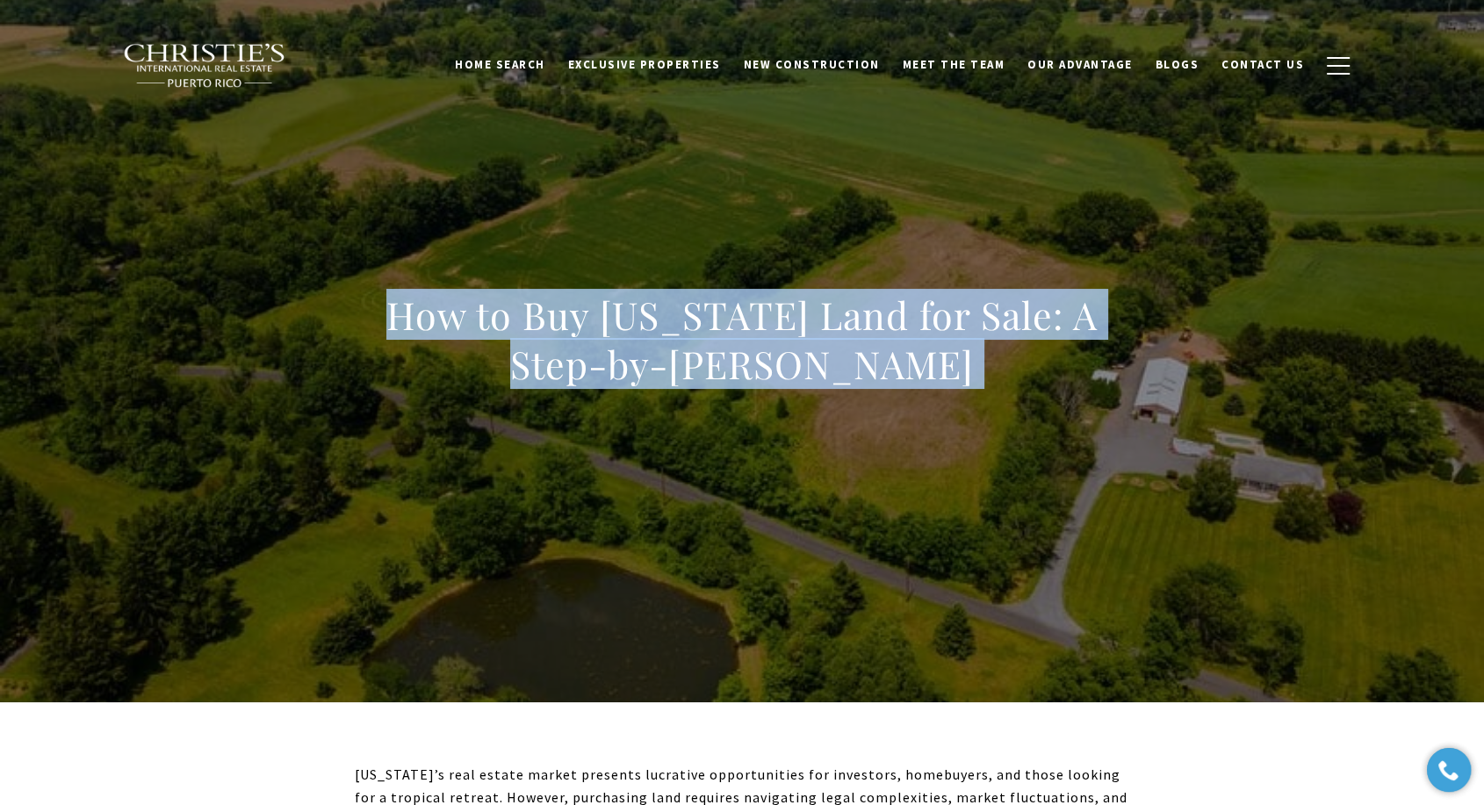
click at [857, 331] on h1 "How to Buy Puerto Rico Land for Sale: A Step-by-Step Guide" at bounding box center [742, 340] width 774 height 98
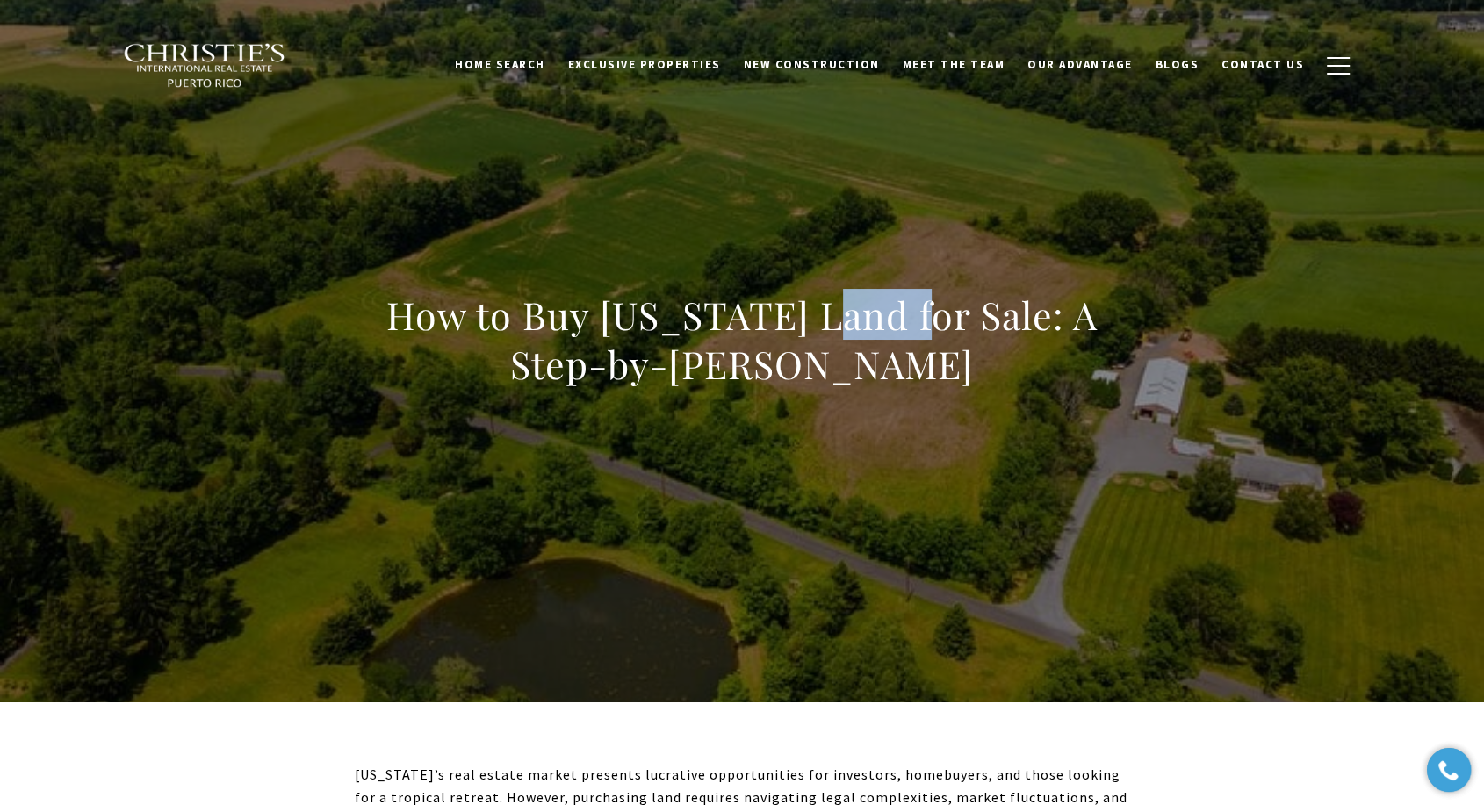
click at [857, 331] on h1 "How to Buy Puerto Rico Land for Sale: A Step-by-Step Guide" at bounding box center [742, 340] width 774 height 98
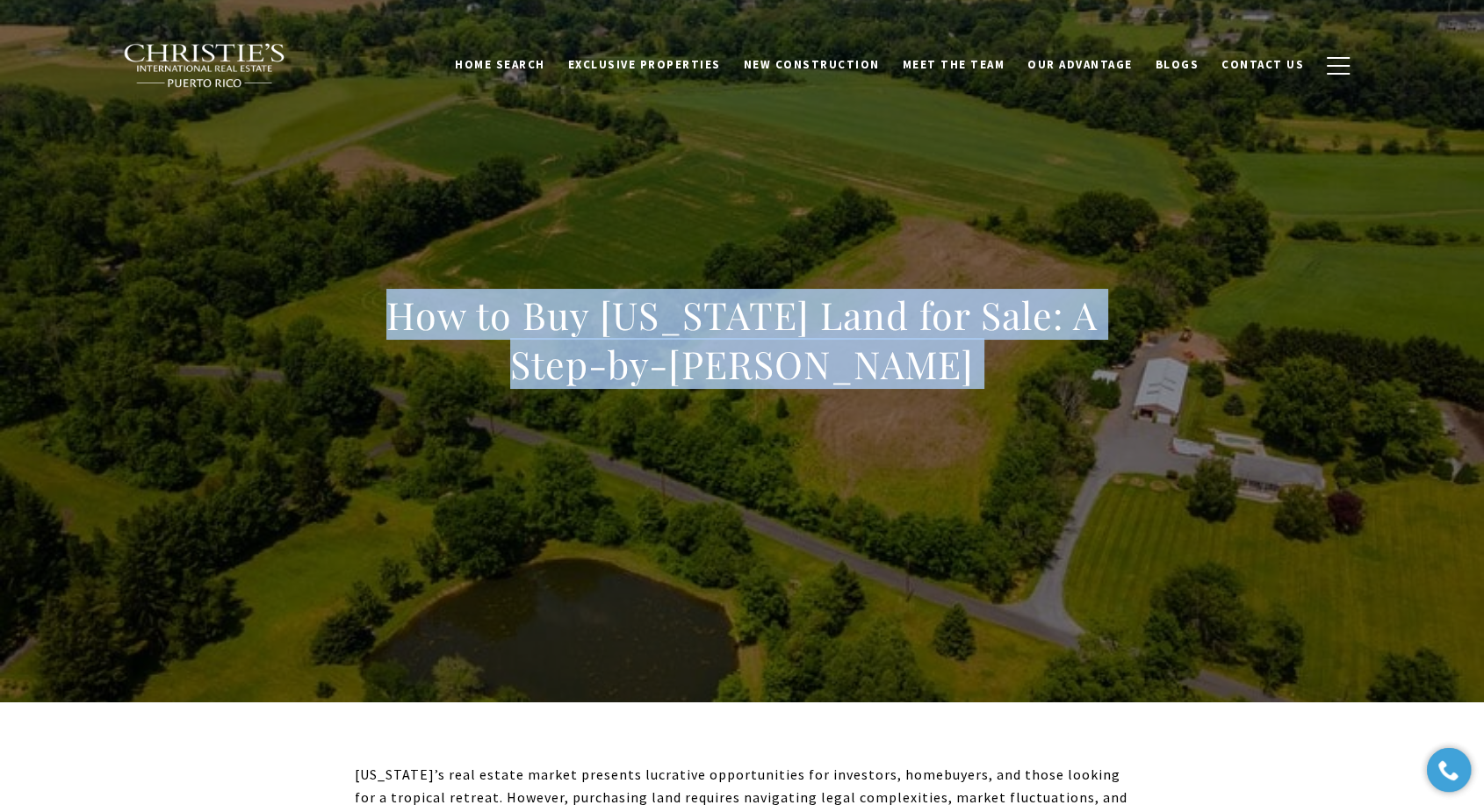
drag, startPoint x: 857, startPoint y: 331, endPoint x: 830, endPoint y: 349, distance: 32.9
click at [857, 331] on h1 "How to Buy Puerto Rico Land for Sale: A Step-by-Step Guide" at bounding box center [742, 340] width 774 height 98
